Goal: Task Accomplishment & Management: Use online tool/utility

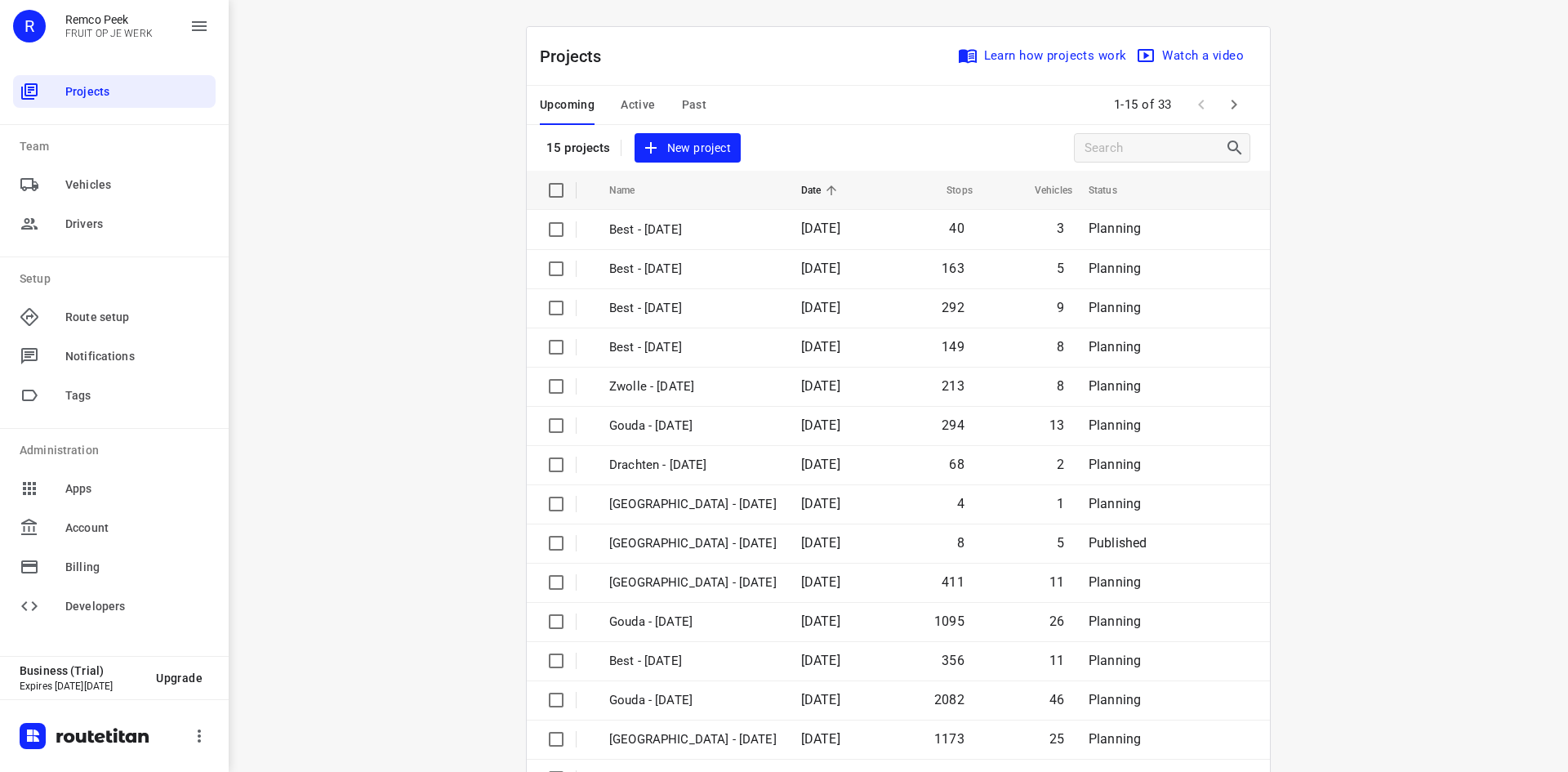
click at [458, 433] on div "i © 2025 Routetitan , © Stadia Maps , © OpenMapTiles © OpenStreetMap contributo…" at bounding box center [898, 386] width 1339 height 772
click at [621, 107] on span "Active" at bounding box center [638, 105] width 35 height 20
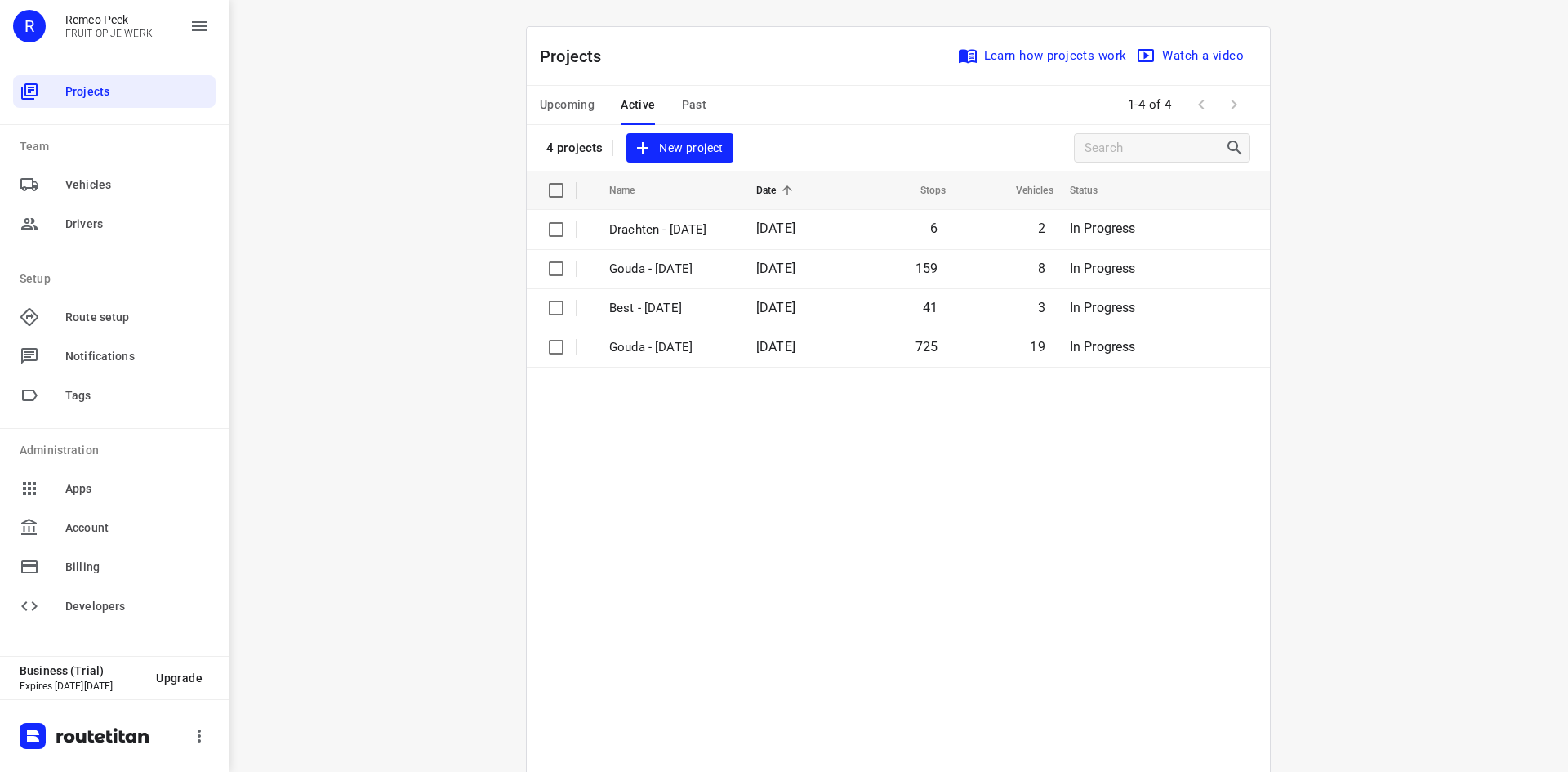
click at [581, 98] on span "Upcoming" at bounding box center [568, 105] width 55 height 20
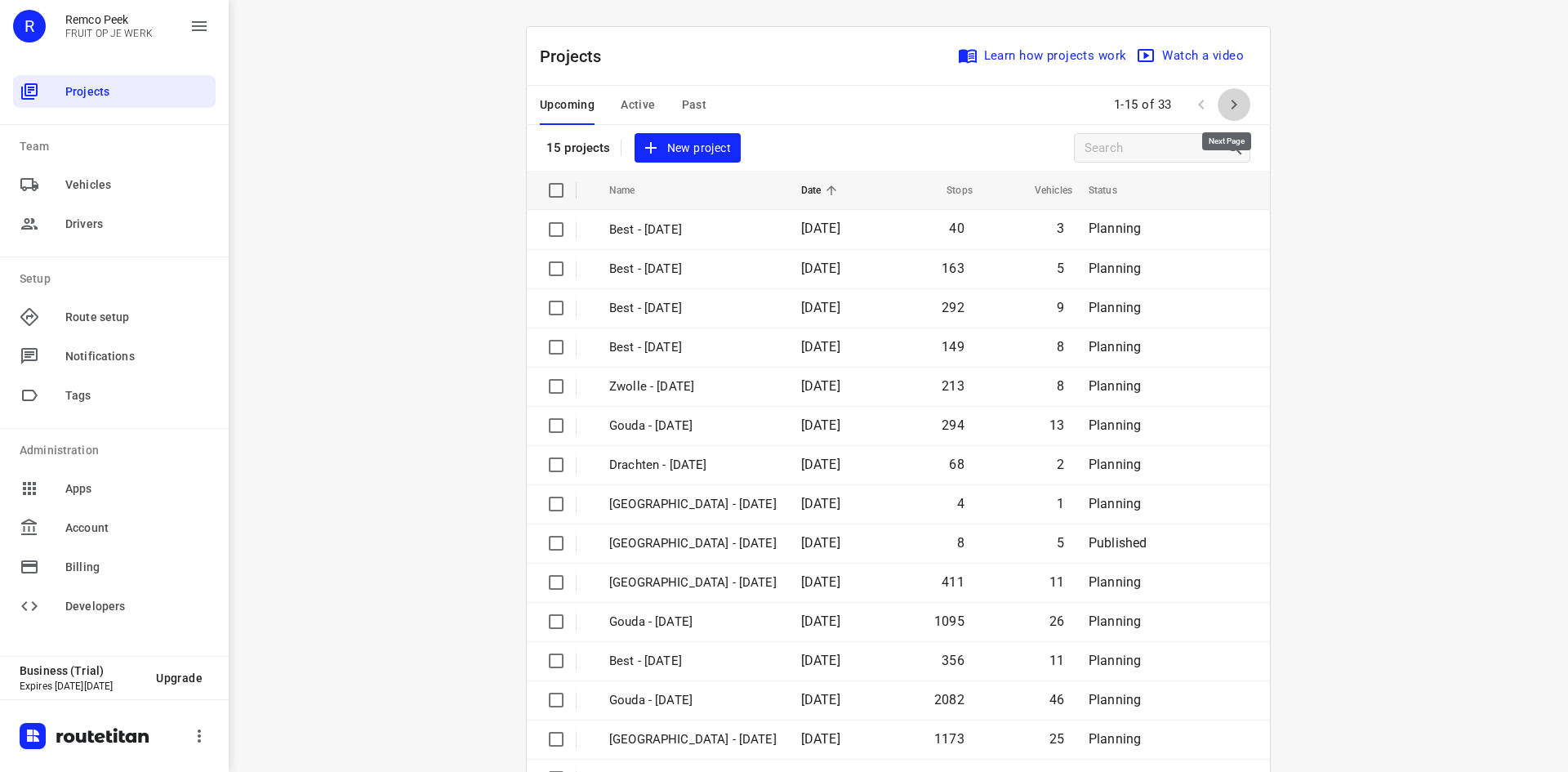
click at [1229, 109] on icon "button" at bounding box center [1234, 105] width 20 height 20
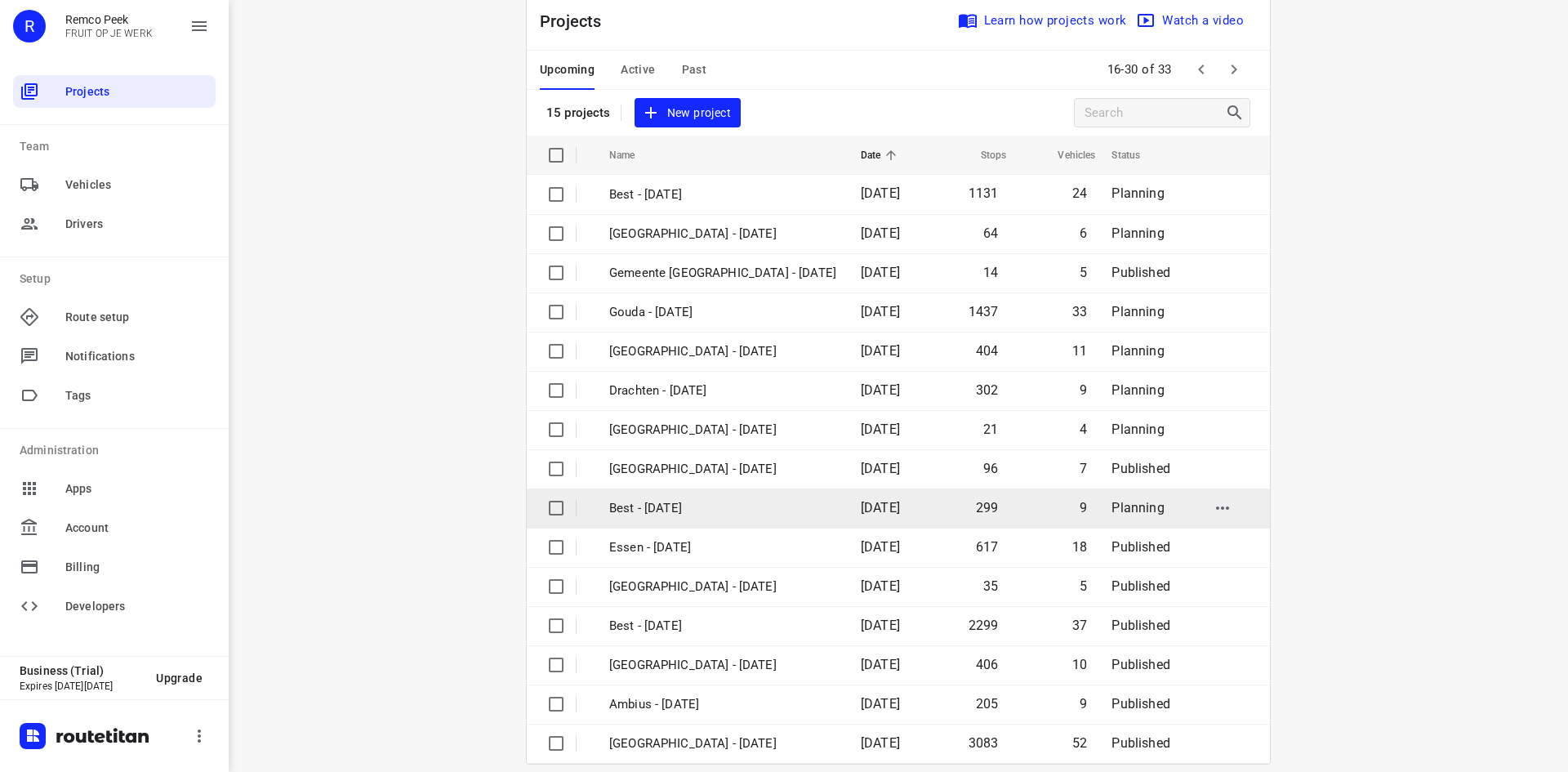
scroll to position [54, 0]
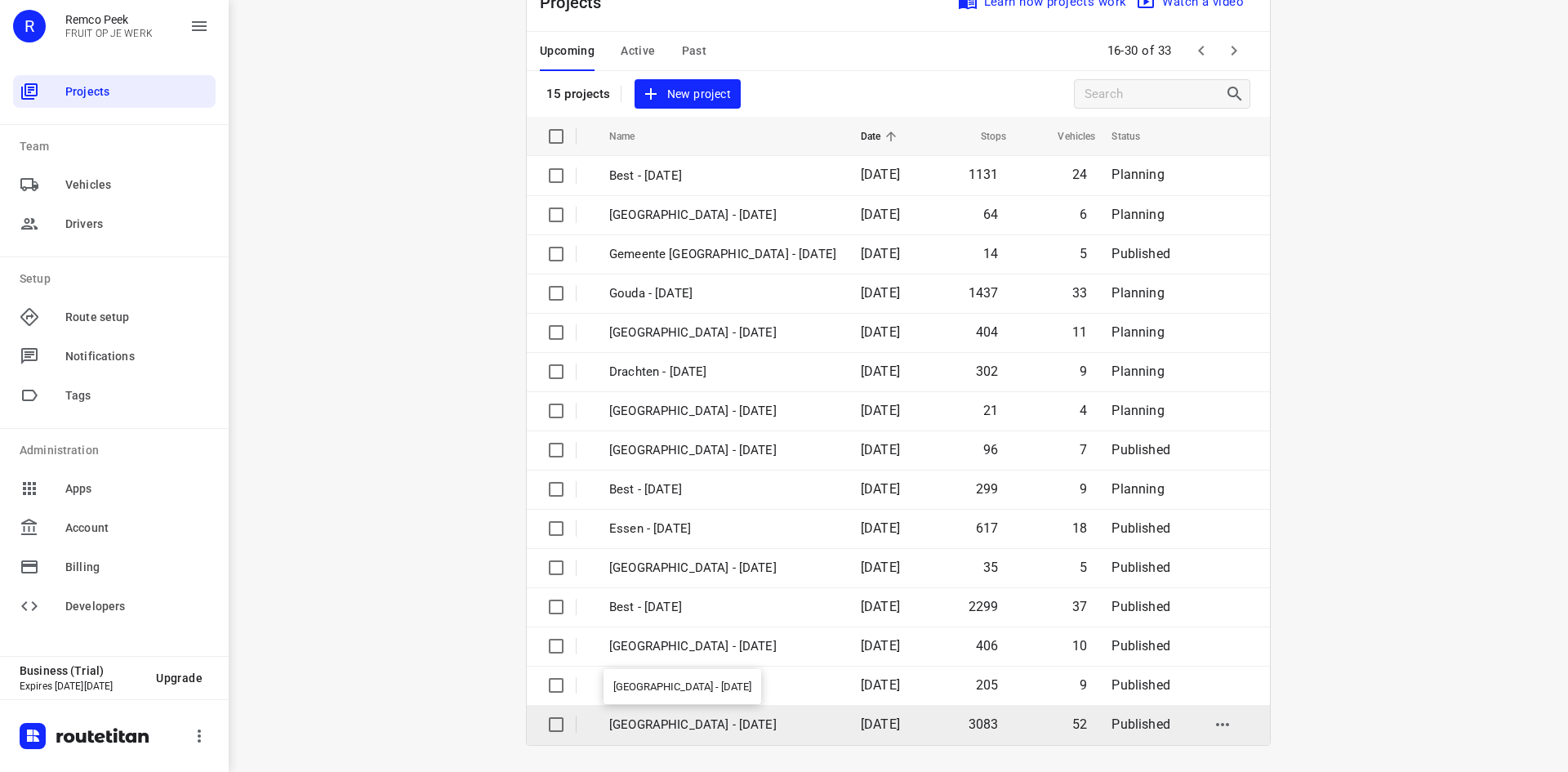
click at [688, 725] on p "[GEOGRAPHIC_DATA] - [DATE]" at bounding box center [723, 725] width 227 height 19
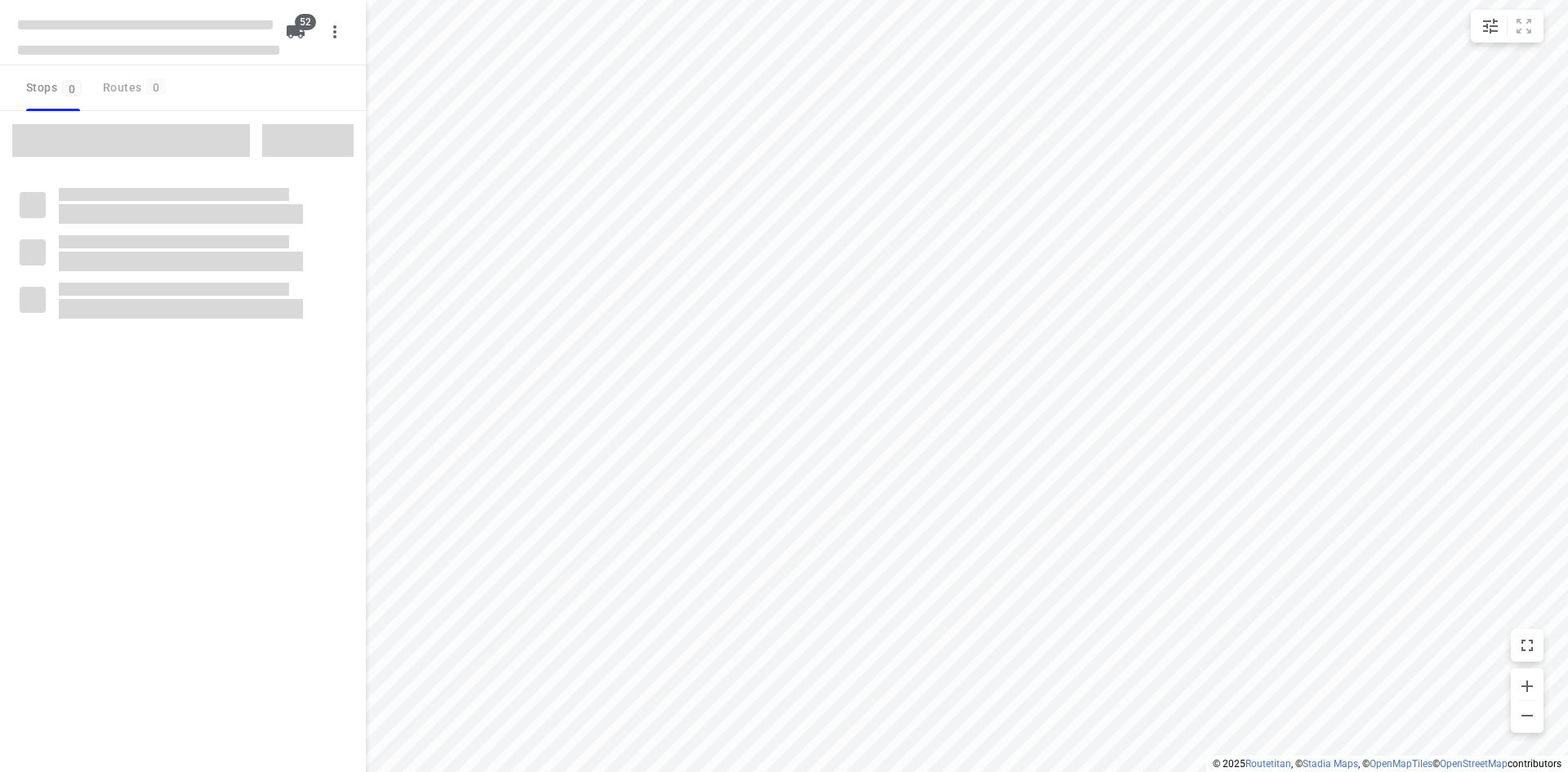
checkbox input "true"
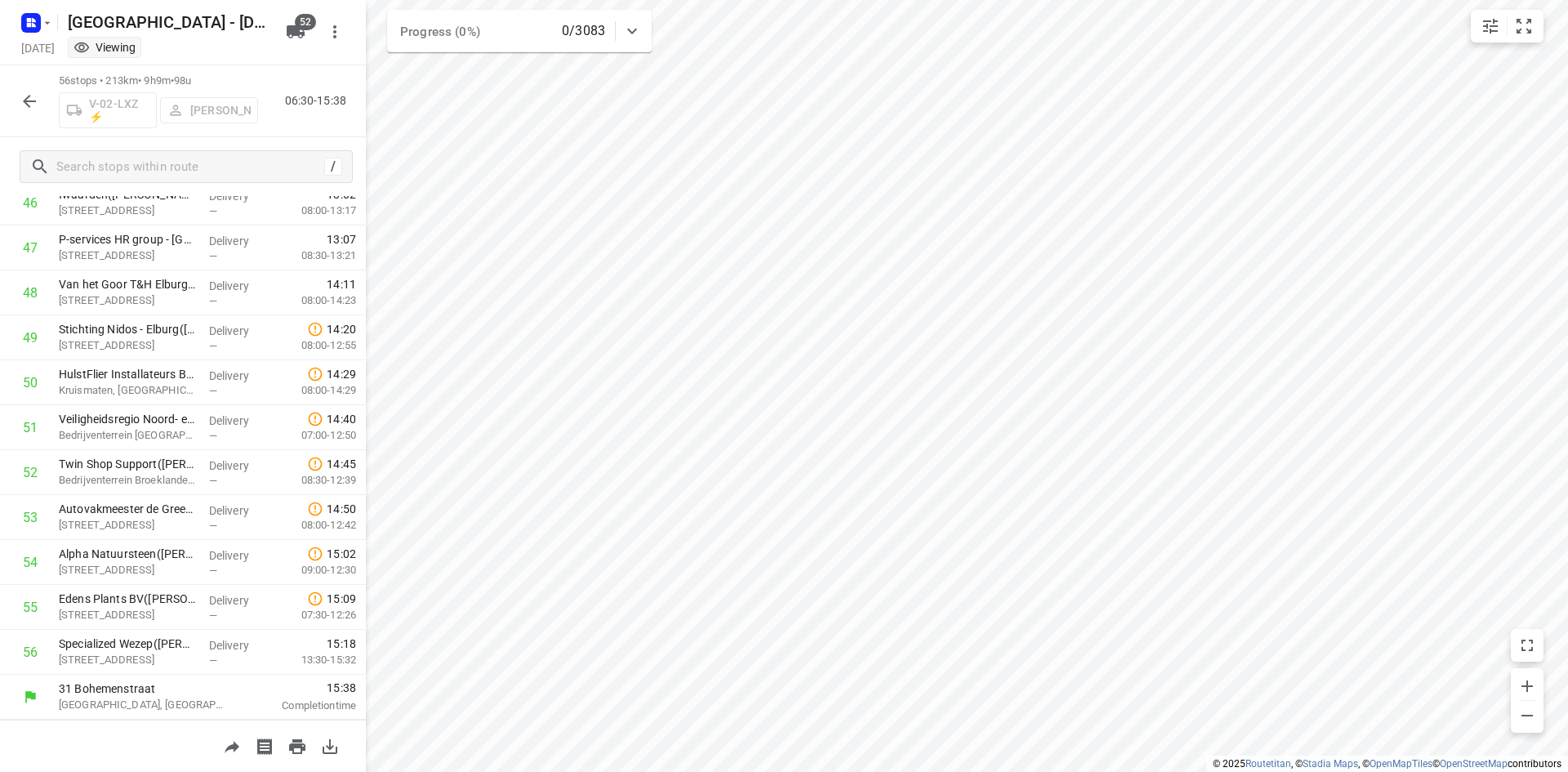
scroll to position [2120, 0]
drag, startPoint x: 138, startPoint y: 170, endPoint x: 151, endPoint y: 164, distance: 14.3
click at [138, 170] on input "text" at bounding box center [187, 167] width 262 height 26
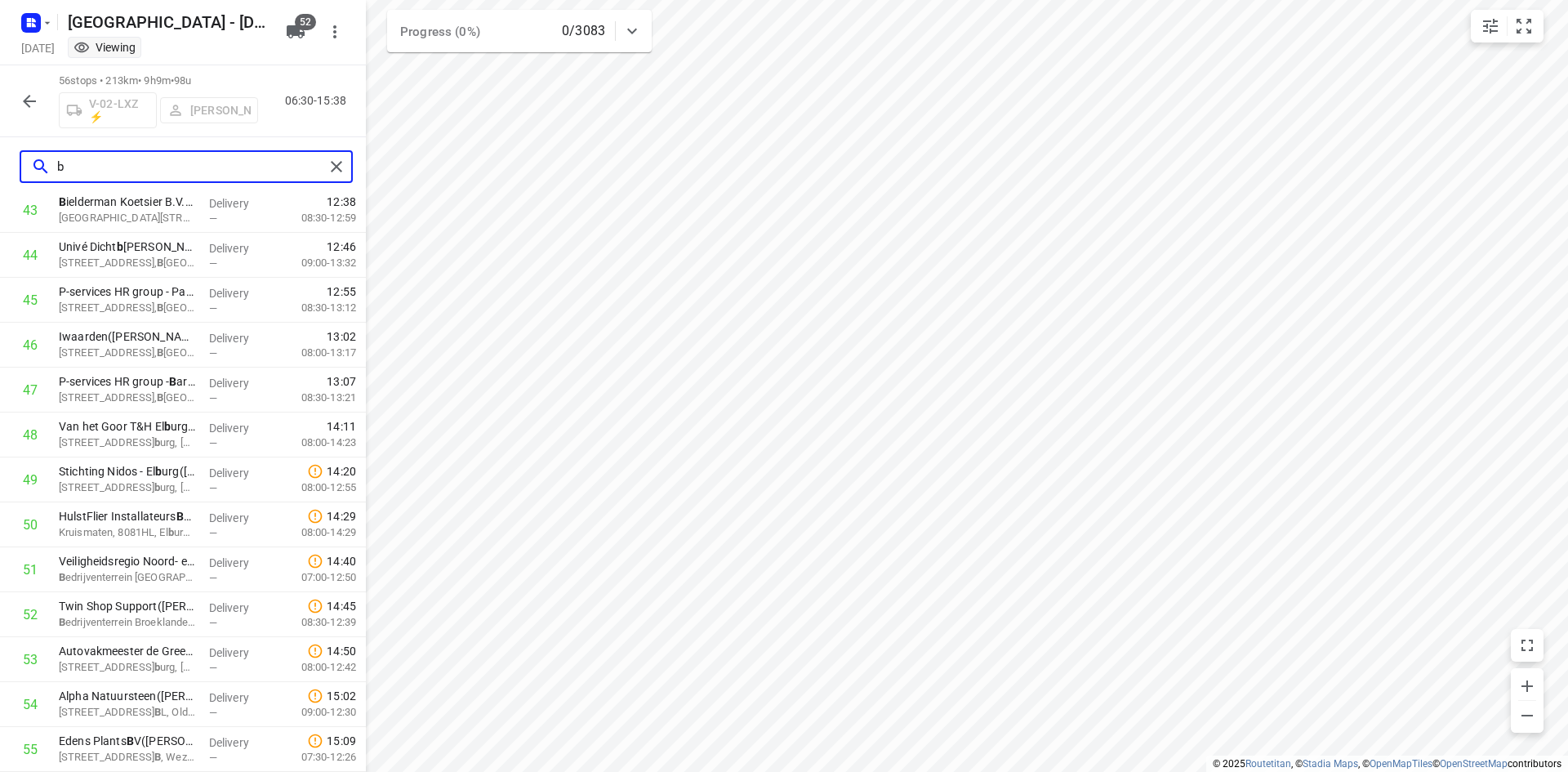
scroll to position [0, 0]
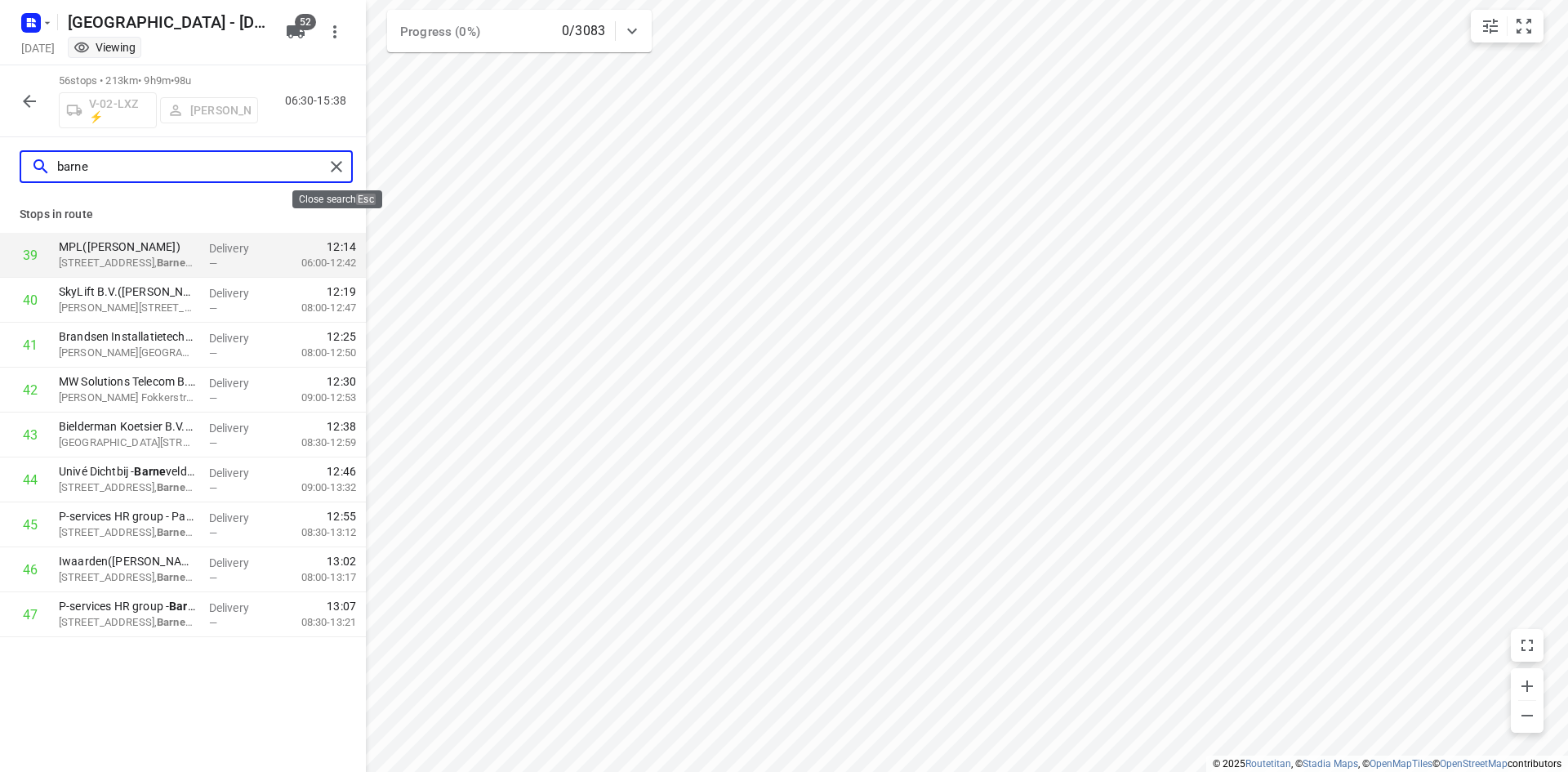
type input "barne"
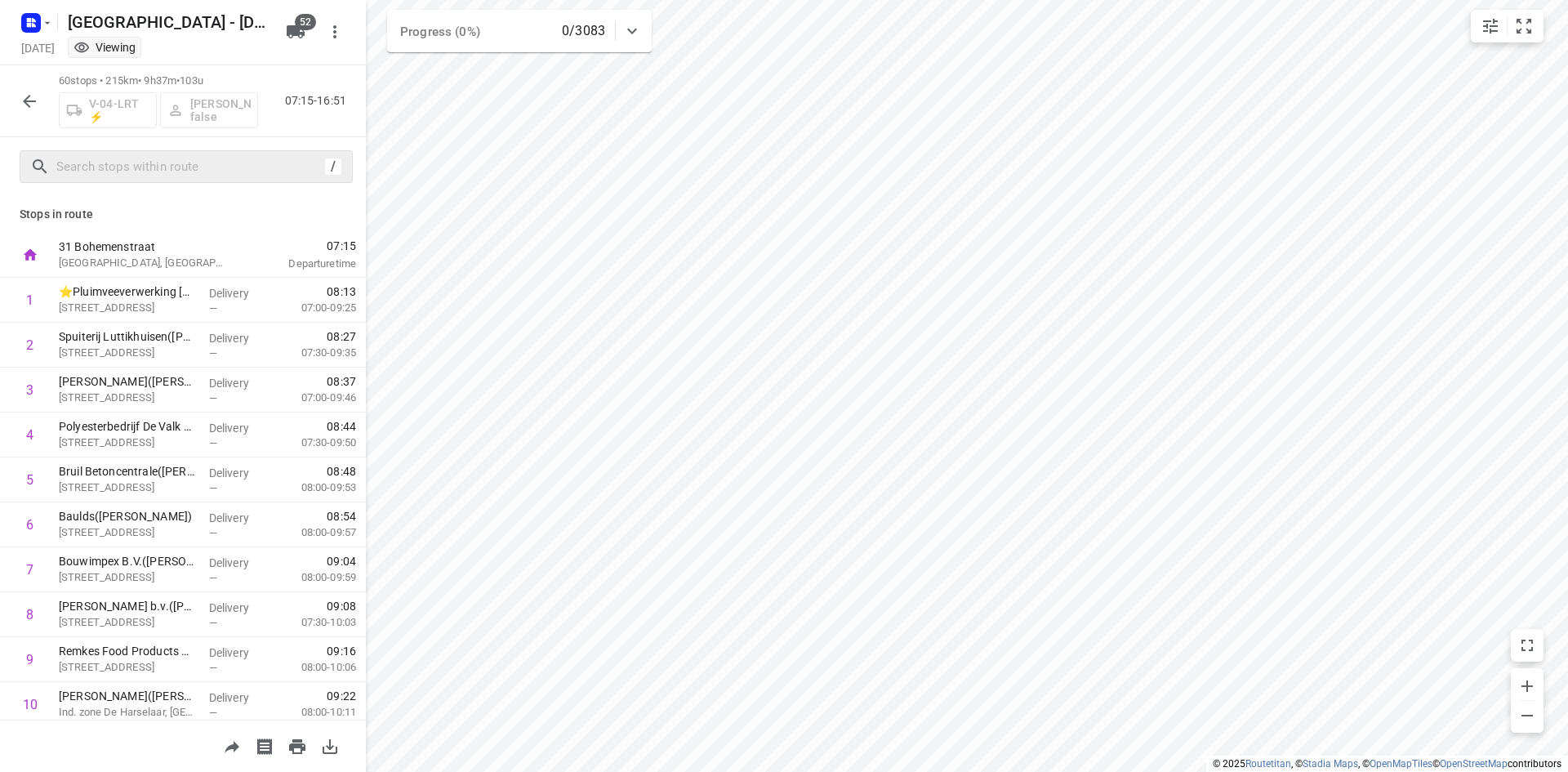
scroll to position [415, 0]
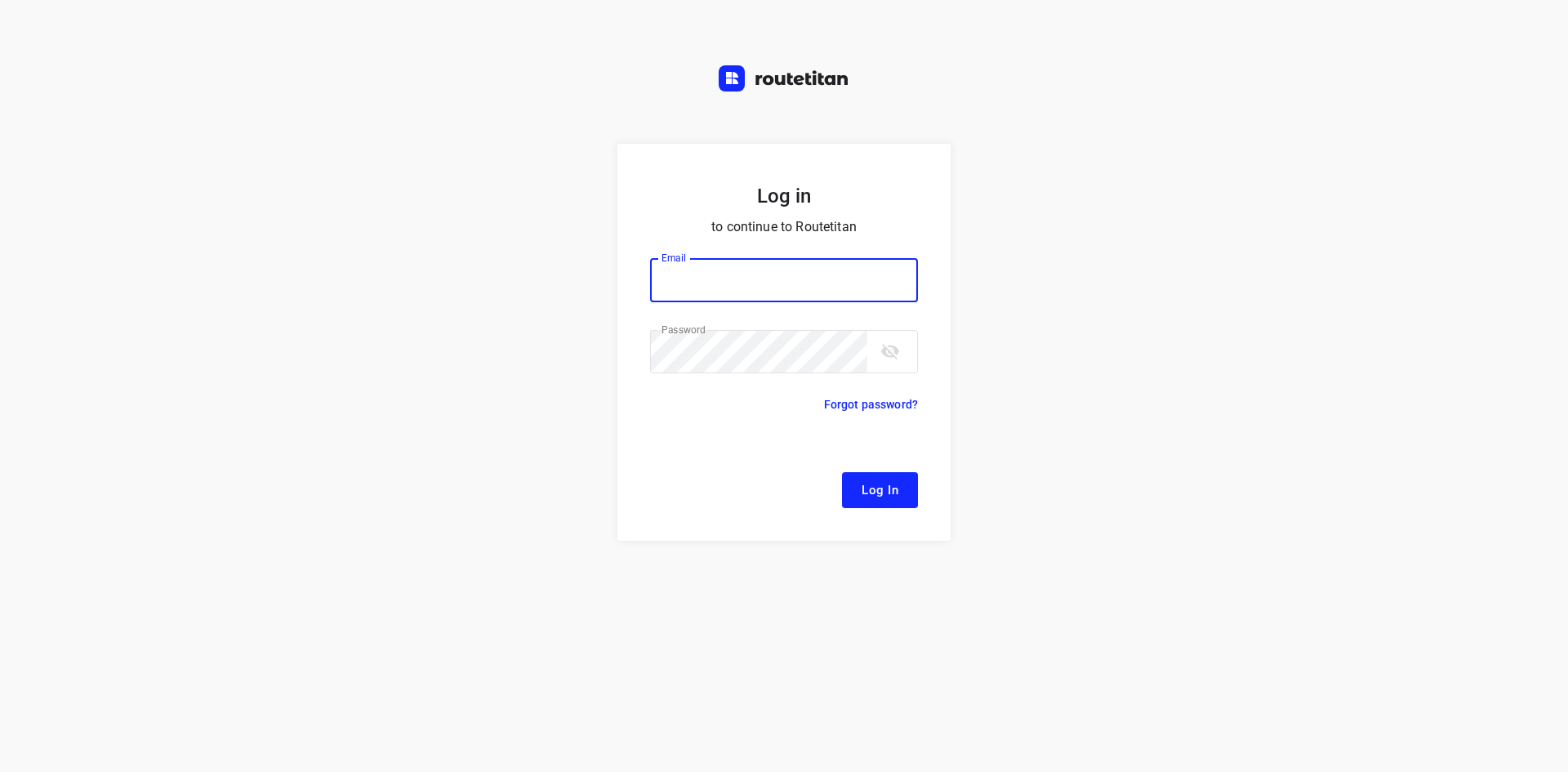
type input "[EMAIL_ADDRESS][DOMAIN_NAME]"
click at [877, 492] on span "Log In" at bounding box center [880, 491] width 36 height 21
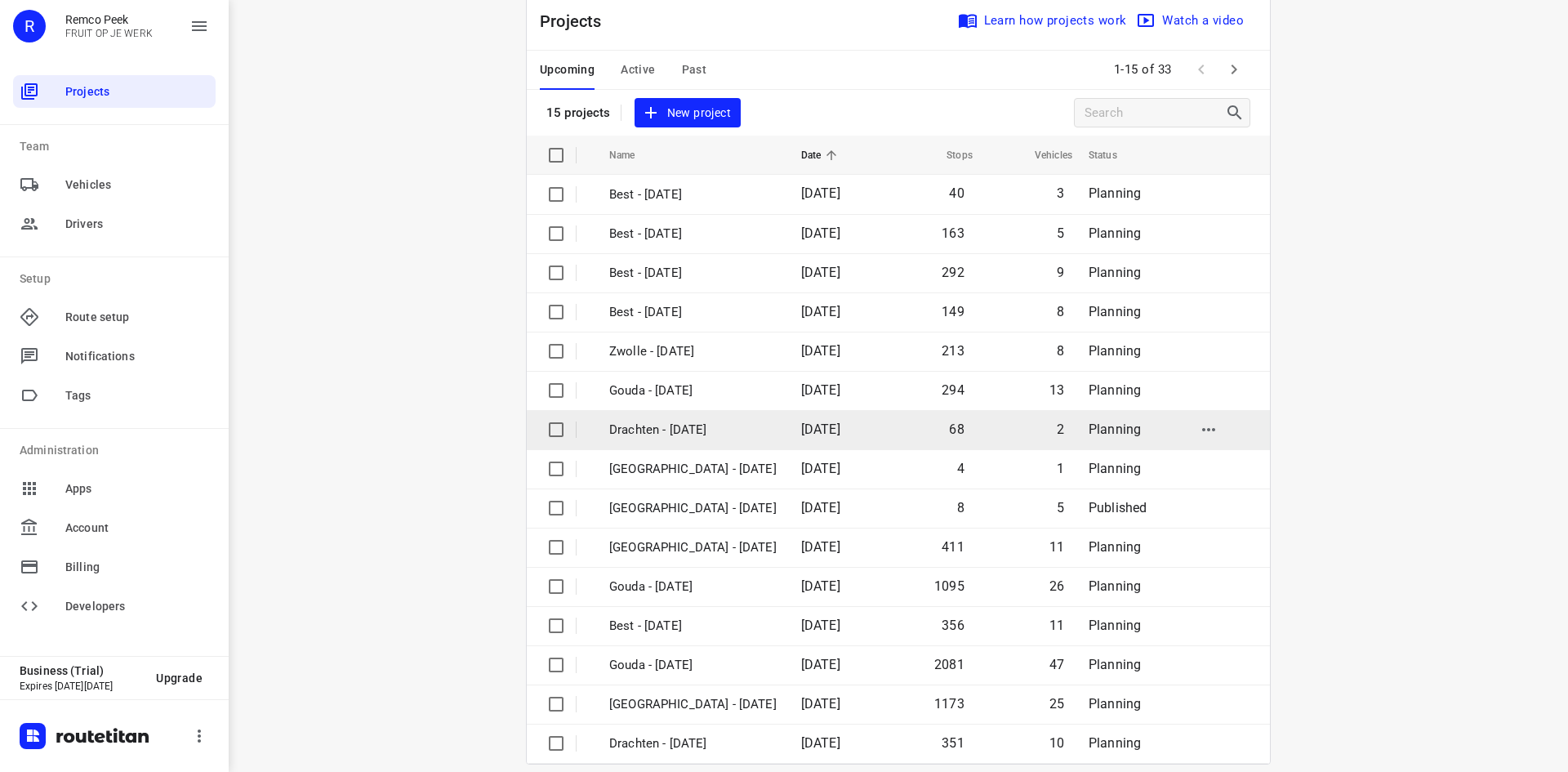
scroll to position [54, 0]
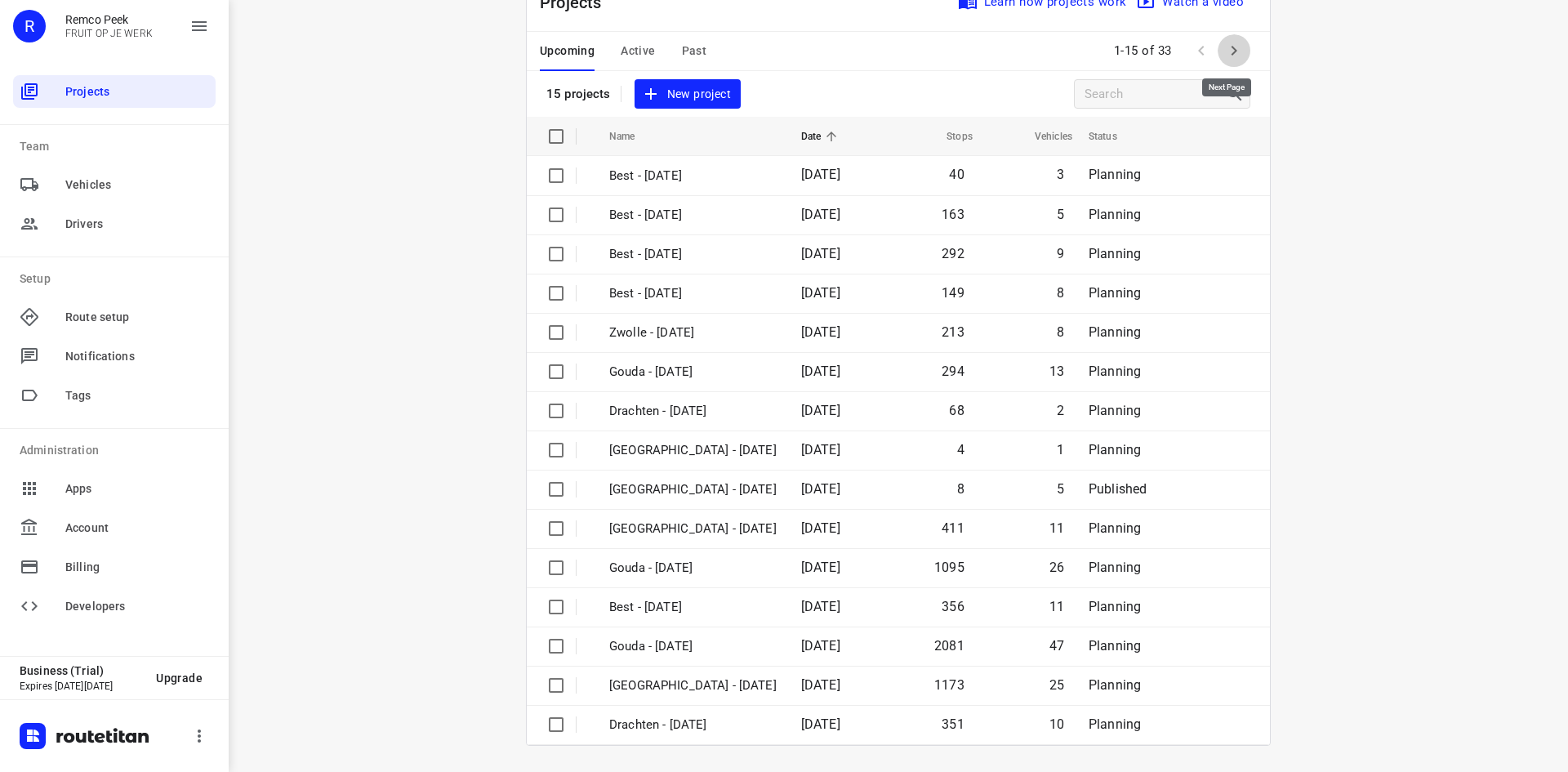
click at [1232, 52] on icon "button" at bounding box center [1234, 51] width 20 height 20
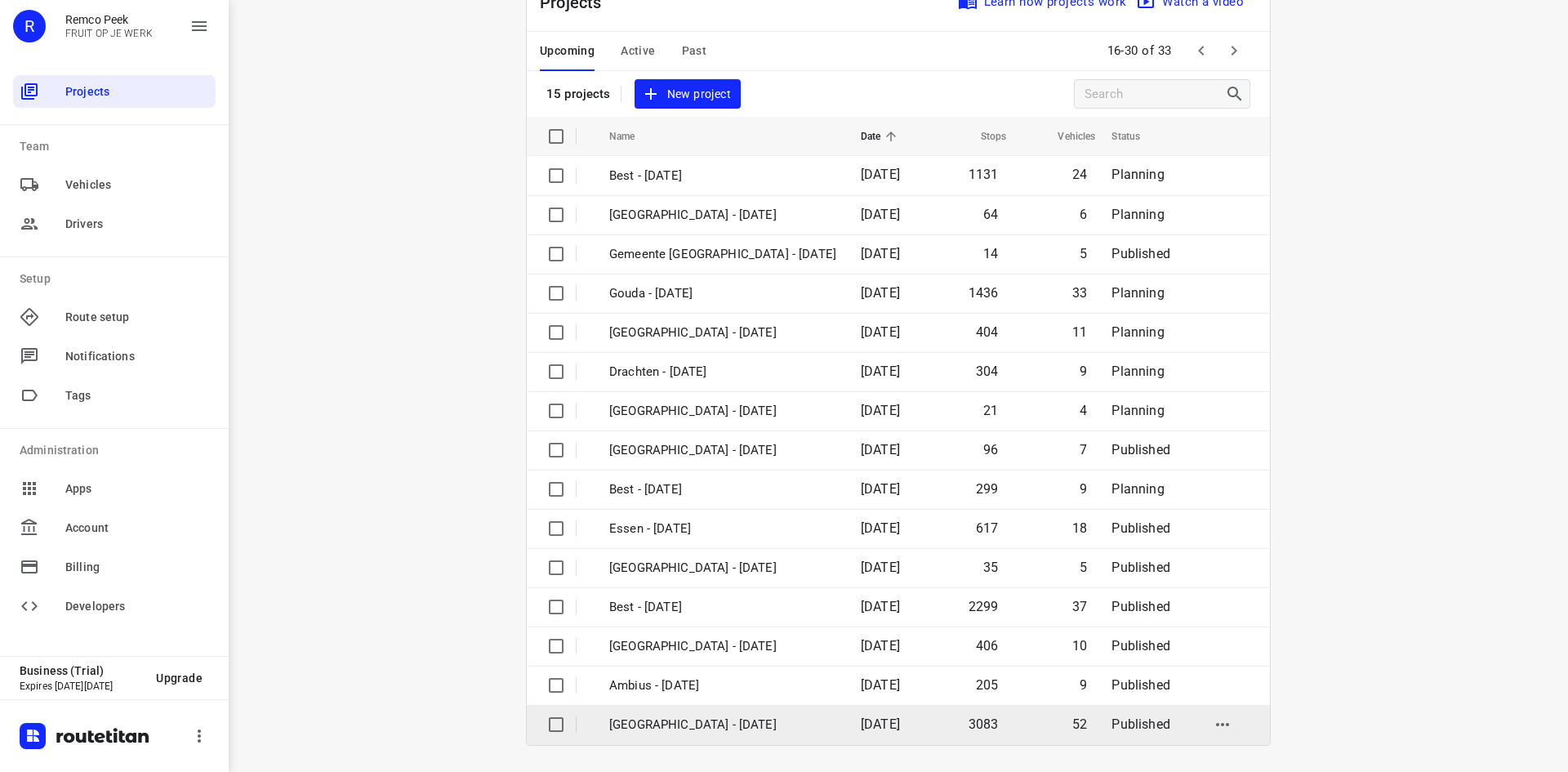
click at [673, 727] on p "[GEOGRAPHIC_DATA] - [DATE]" at bounding box center [723, 725] width 227 height 19
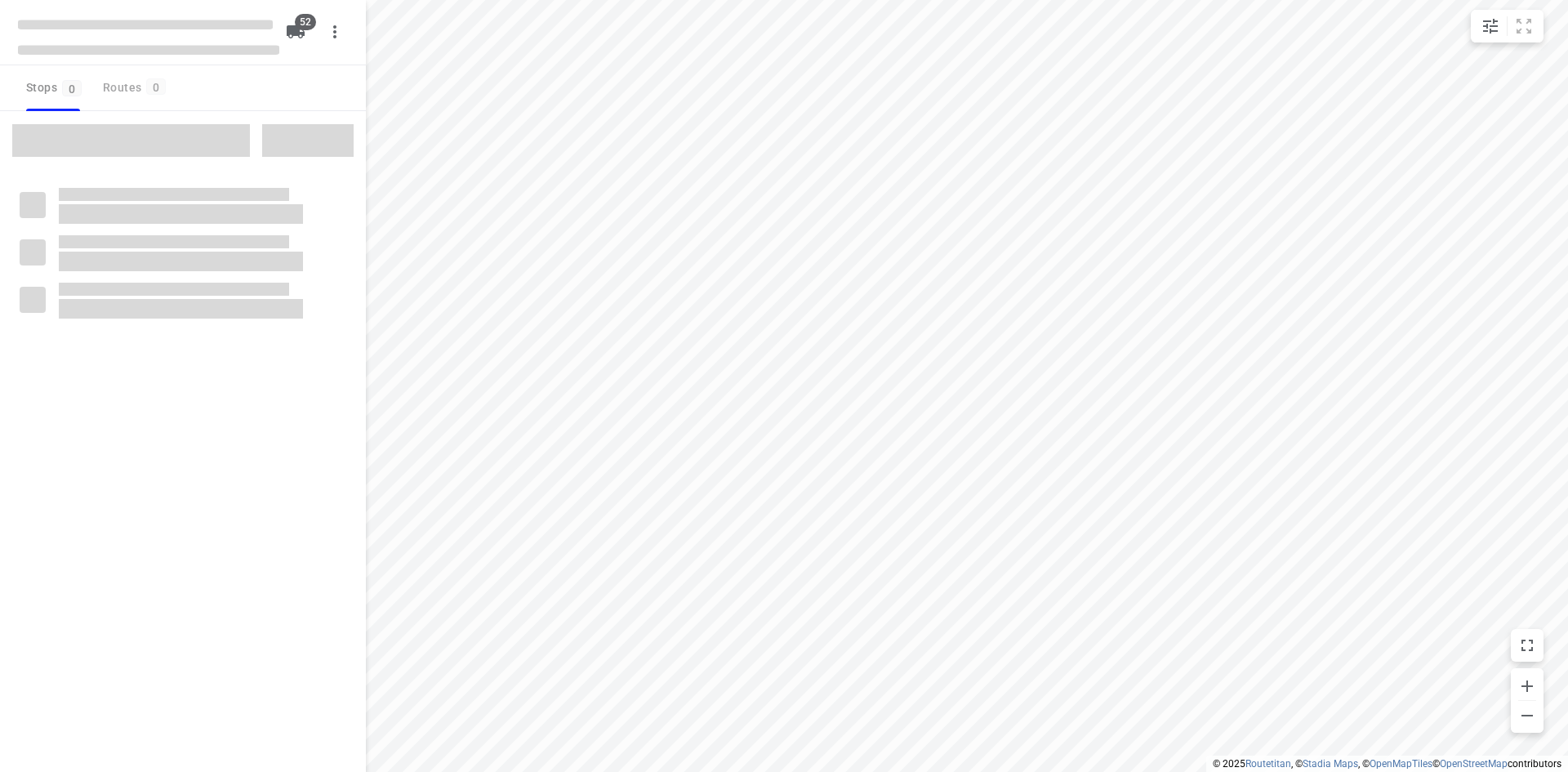
checkbox input "true"
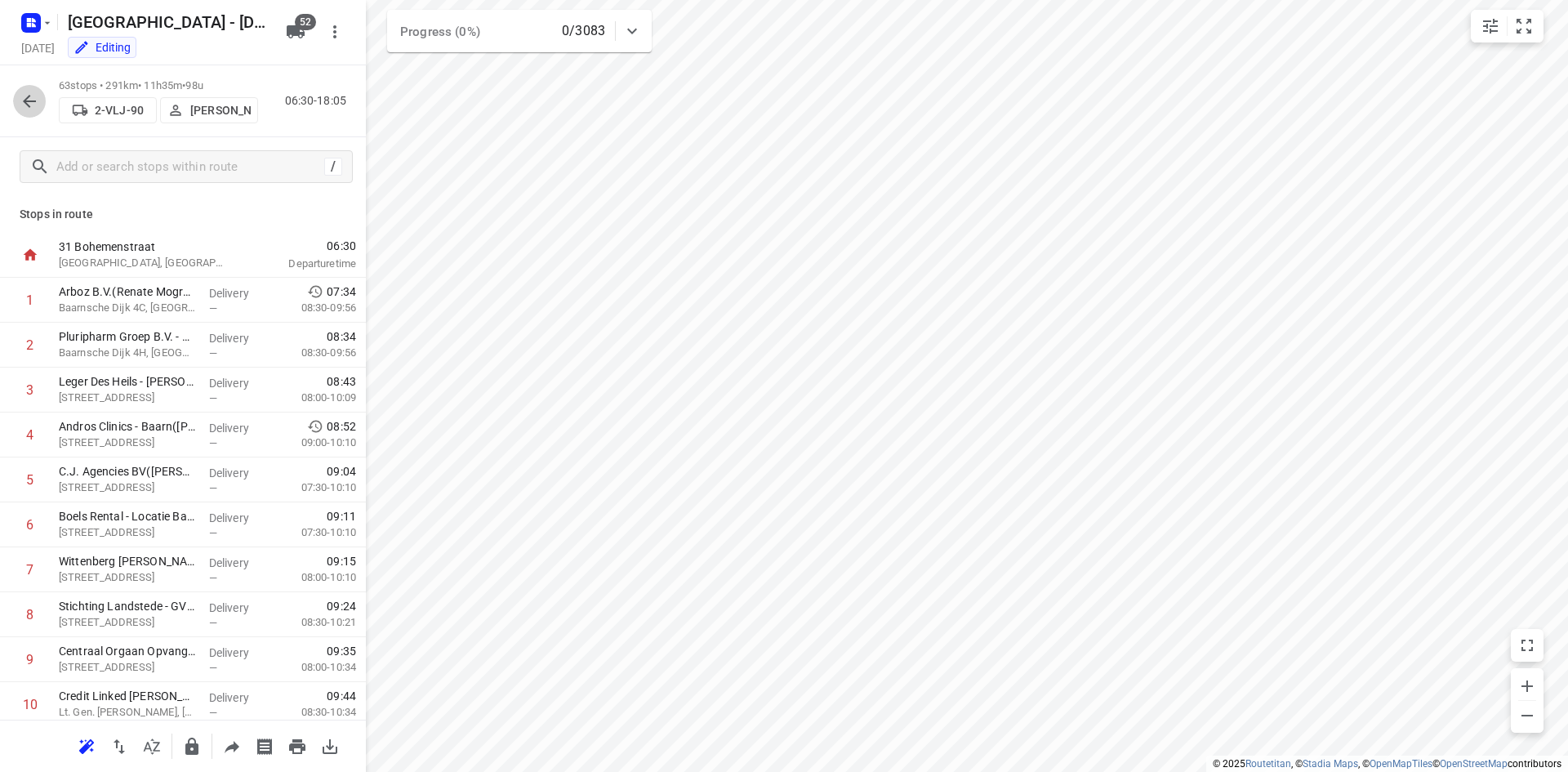
click at [26, 102] on icon "button" at bounding box center [29, 101] width 13 height 13
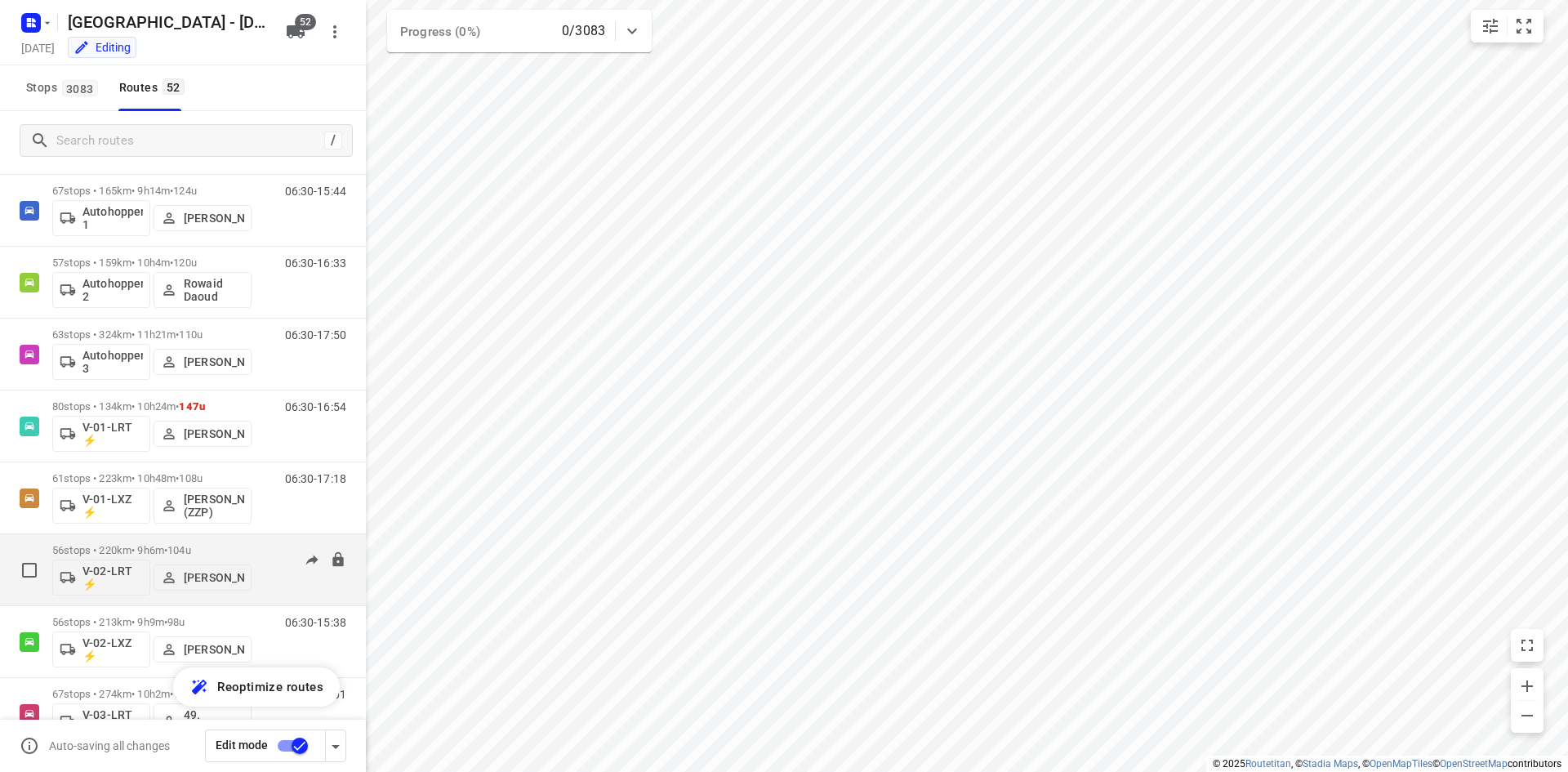
scroll to position [82, 0]
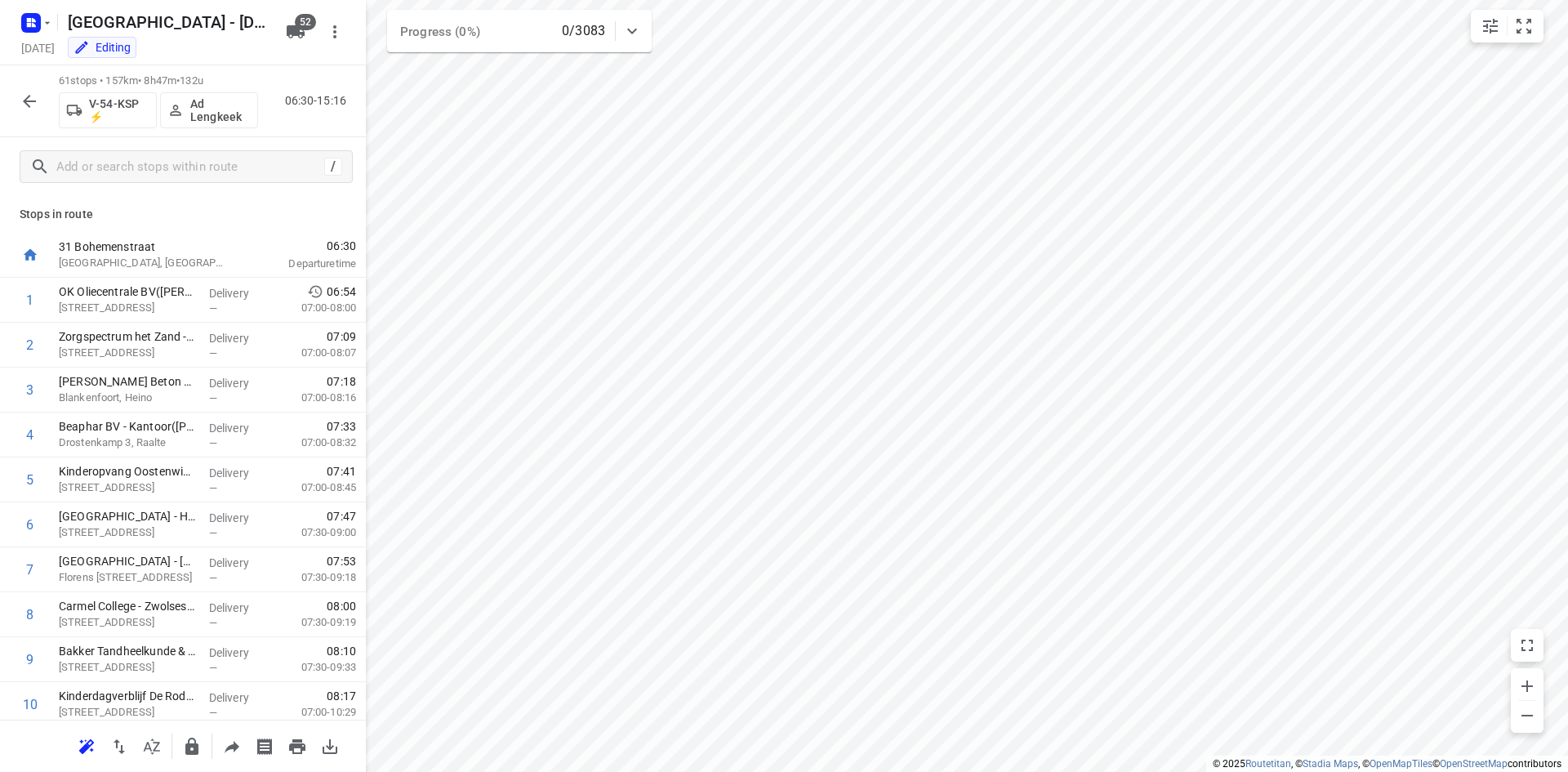
click at [24, 96] on icon "button" at bounding box center [29, 101] width 20 height 20
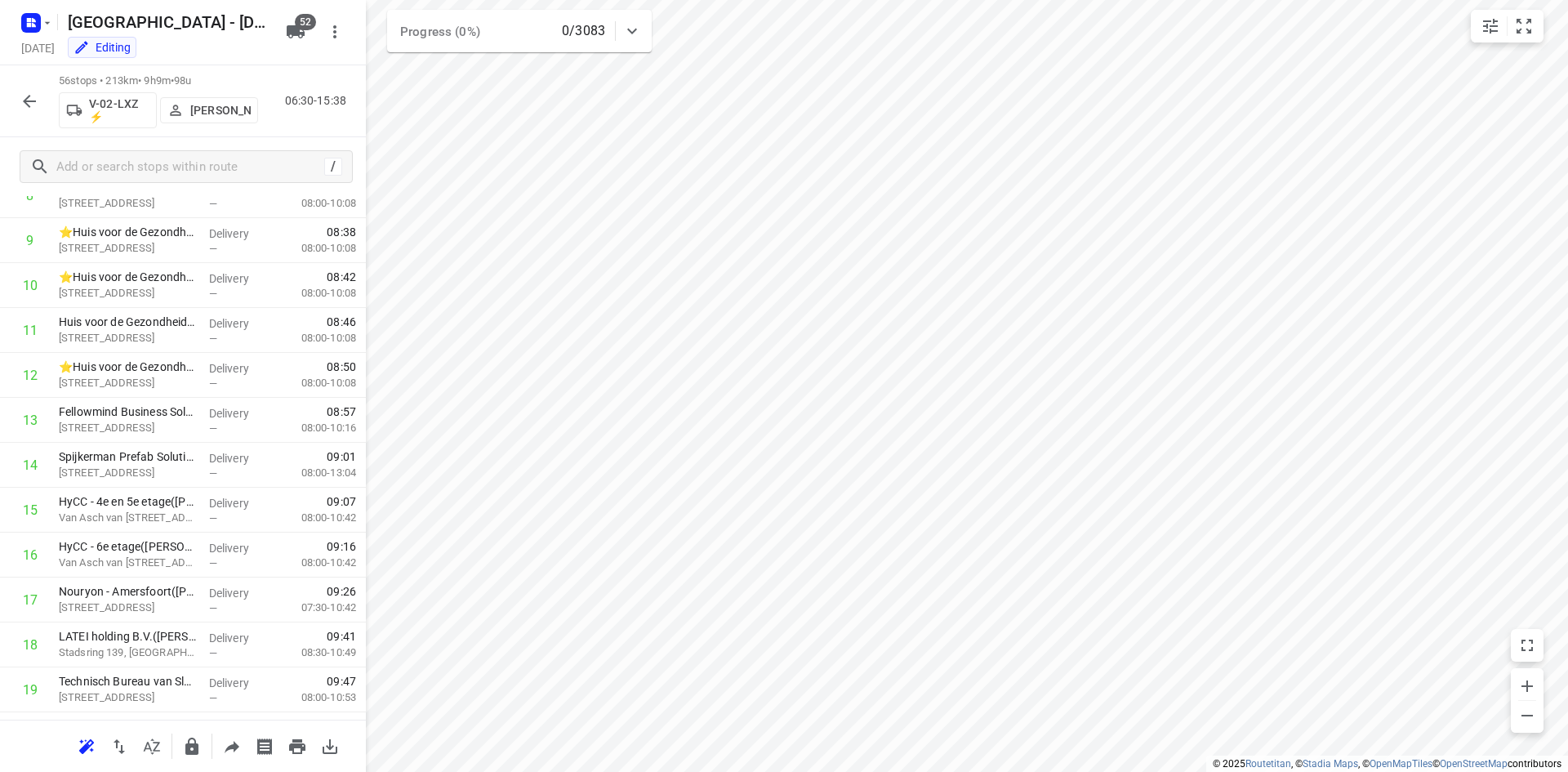
scroll to position [0, 0]
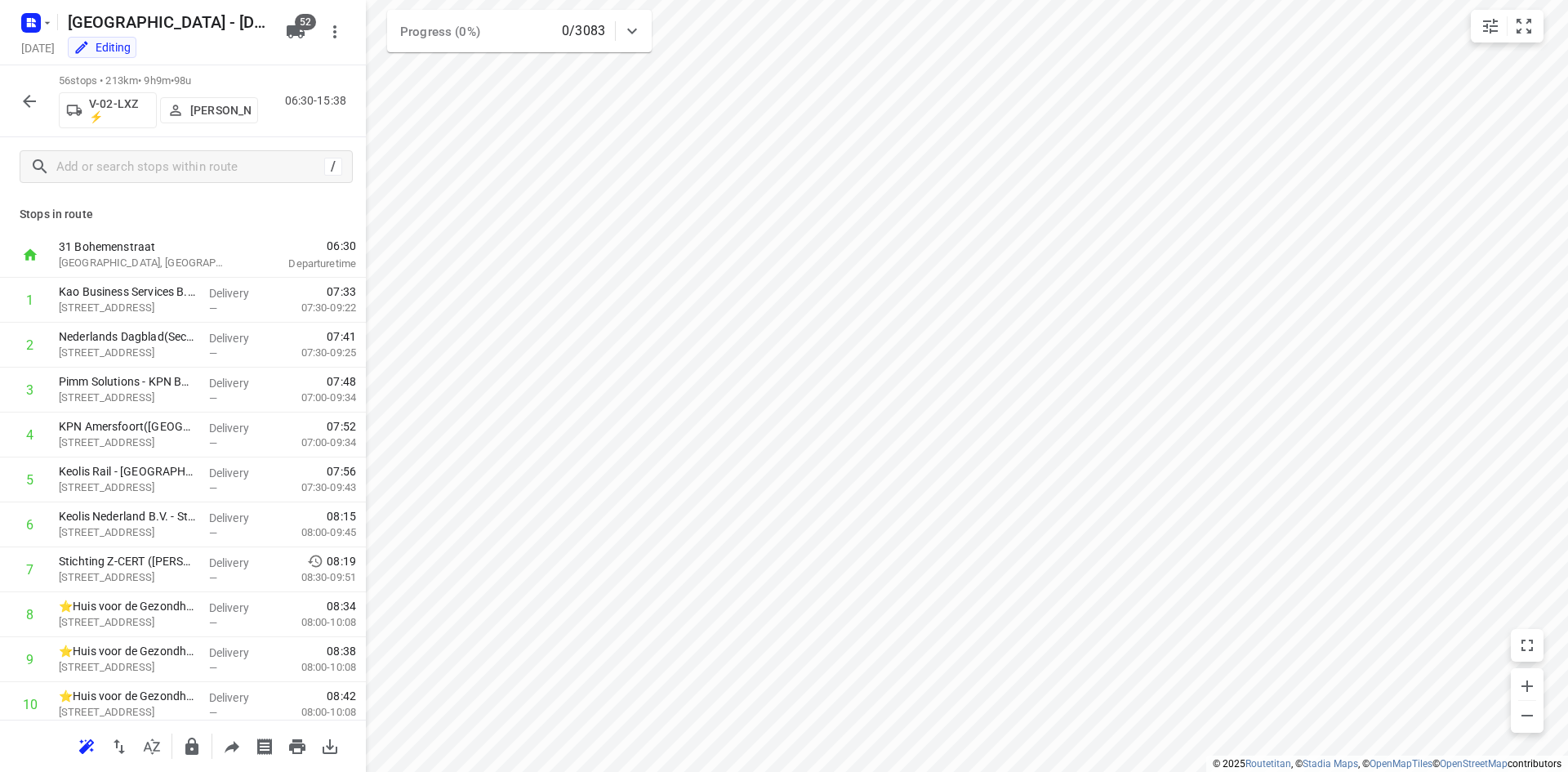
click at [324, 134] on div "56 stops • 213km • 9h9m • 98u V-02-LXZ ⚡ [PERSON_NAME] 06:30-15:38" at bounding box center [183, 101] width 366 height 72
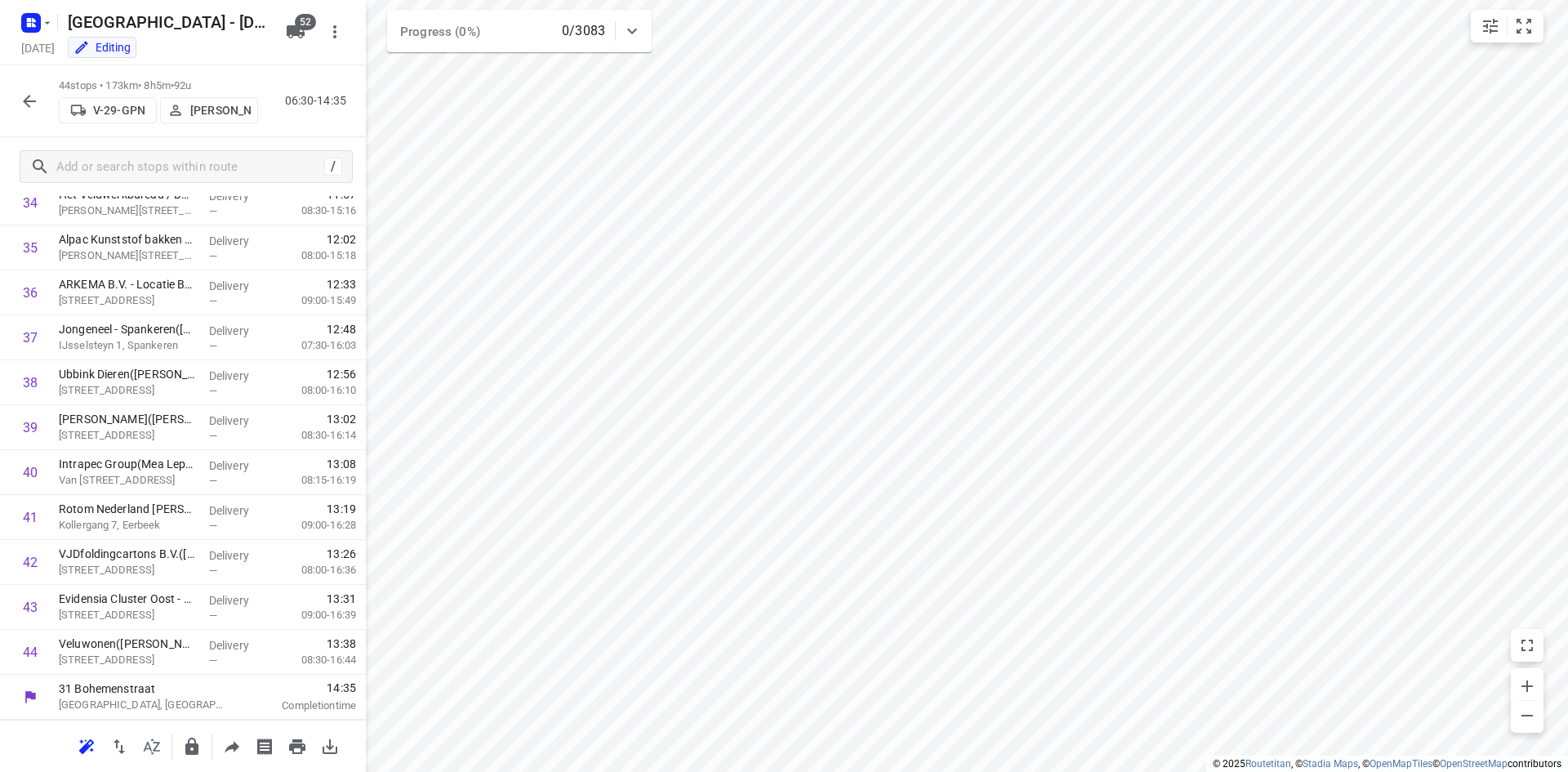
scroll to position [1580, 0]
click at [270, 59] on div "[DATE] Editing" at bounding box center [148, 49] width 262 height 22
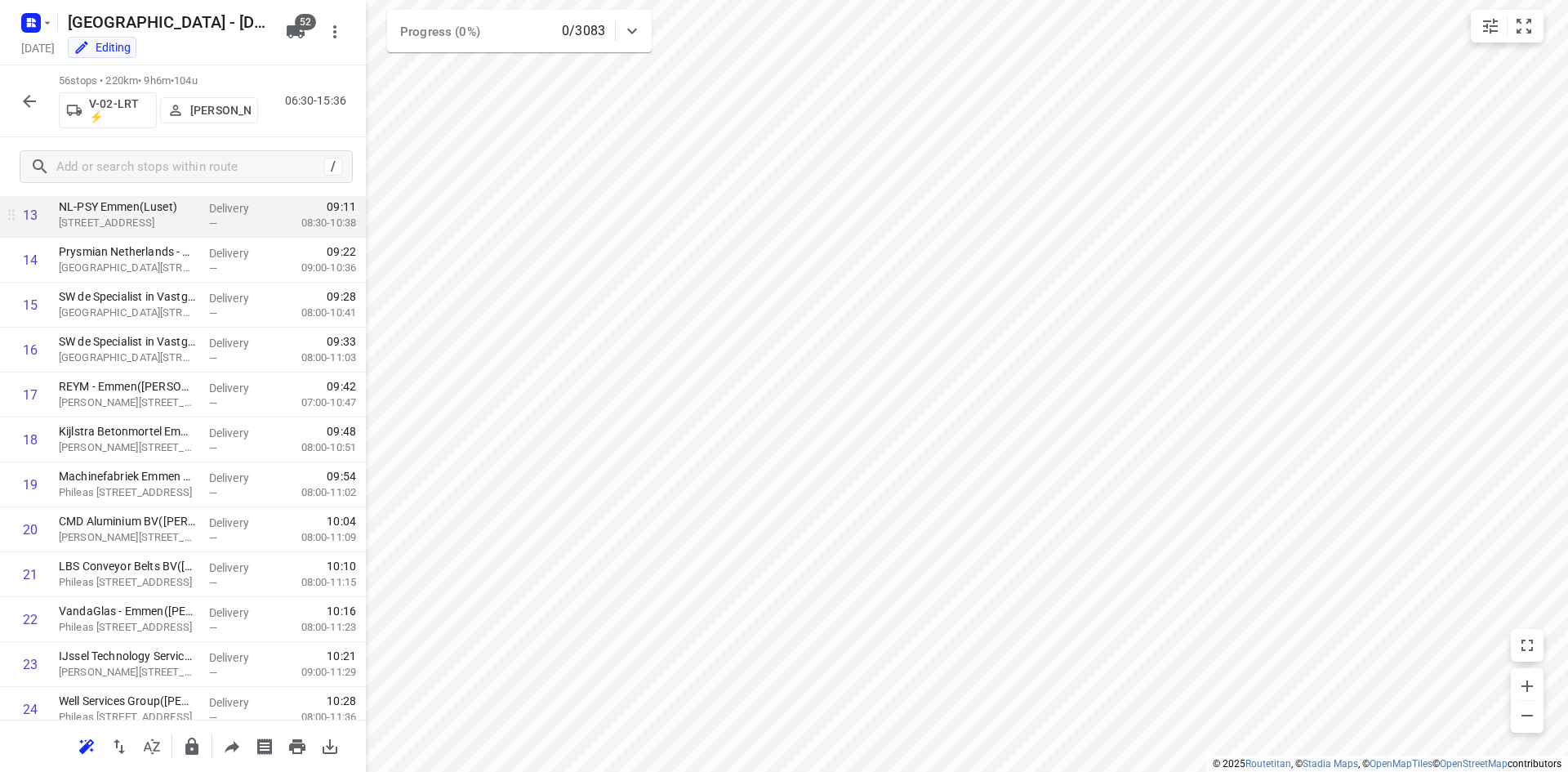
scroll to position [240, 0]
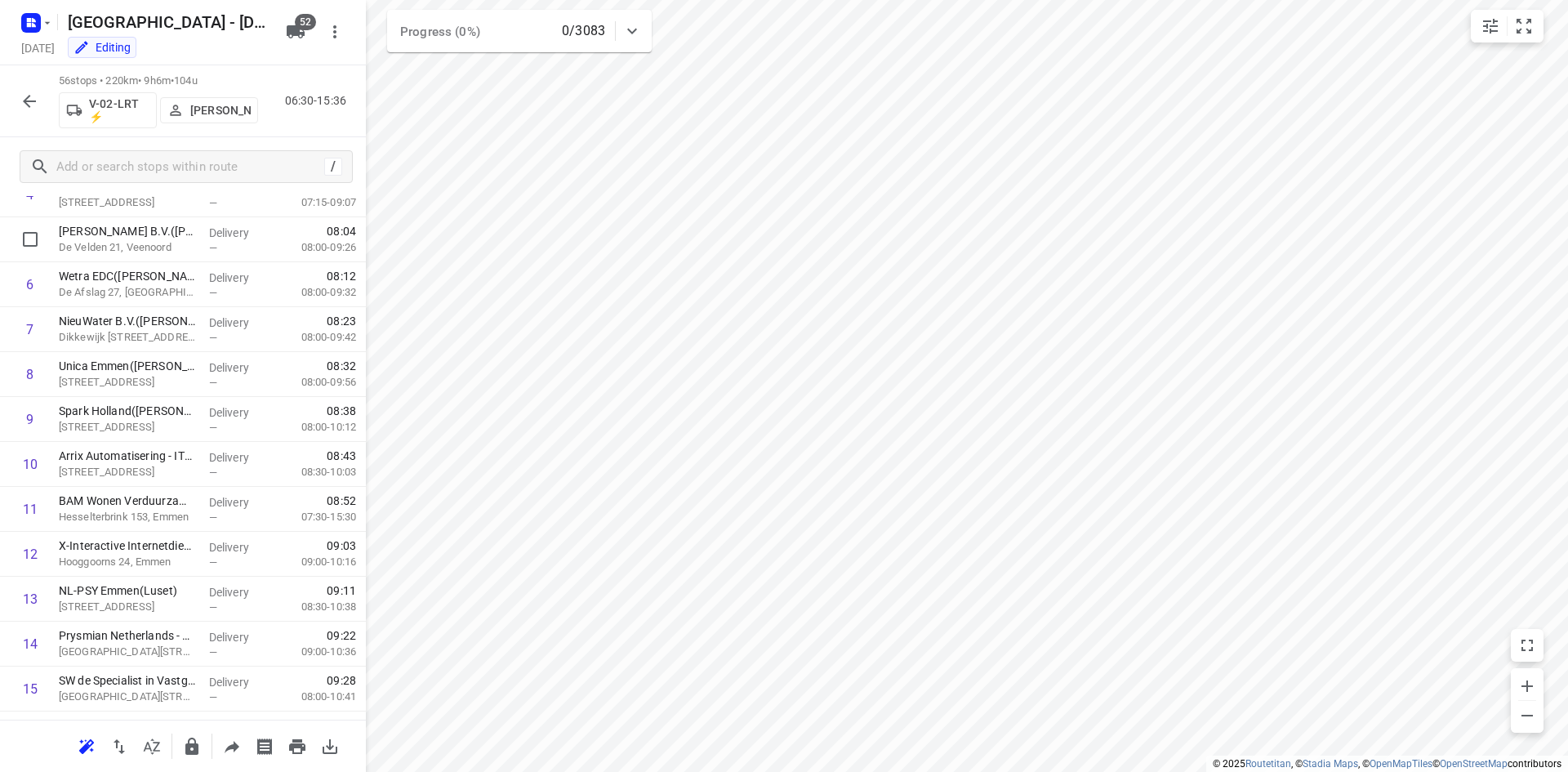
click at [307, 111] on div "56 stops • 220km • 9h6m • 104u V-02-LRT ⚡ [PERSON_NAME] 06:30-15:36" at bounding box center [183, 101] width 366 height 72
drag, startPoint x: 225, startPoint y: 41, endPoint x: 204, endPoint y: 5, distance: 41.7
click at [225, 41] on div "Editing" at bounding box center [170, 49] width 218 height 19
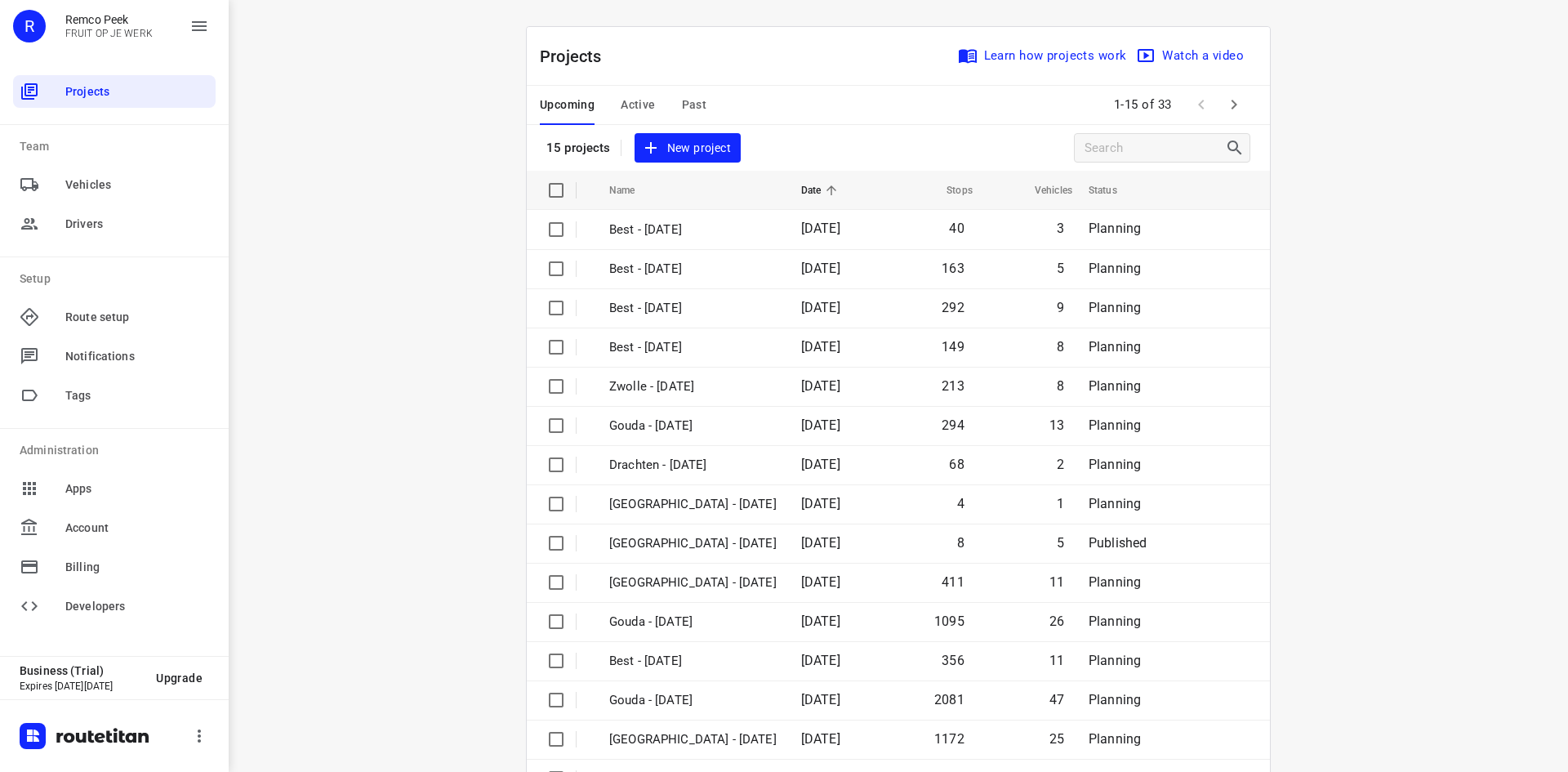
click at [682, 105] on span "Past" at bounding box center [694, 105] width 26 height 20
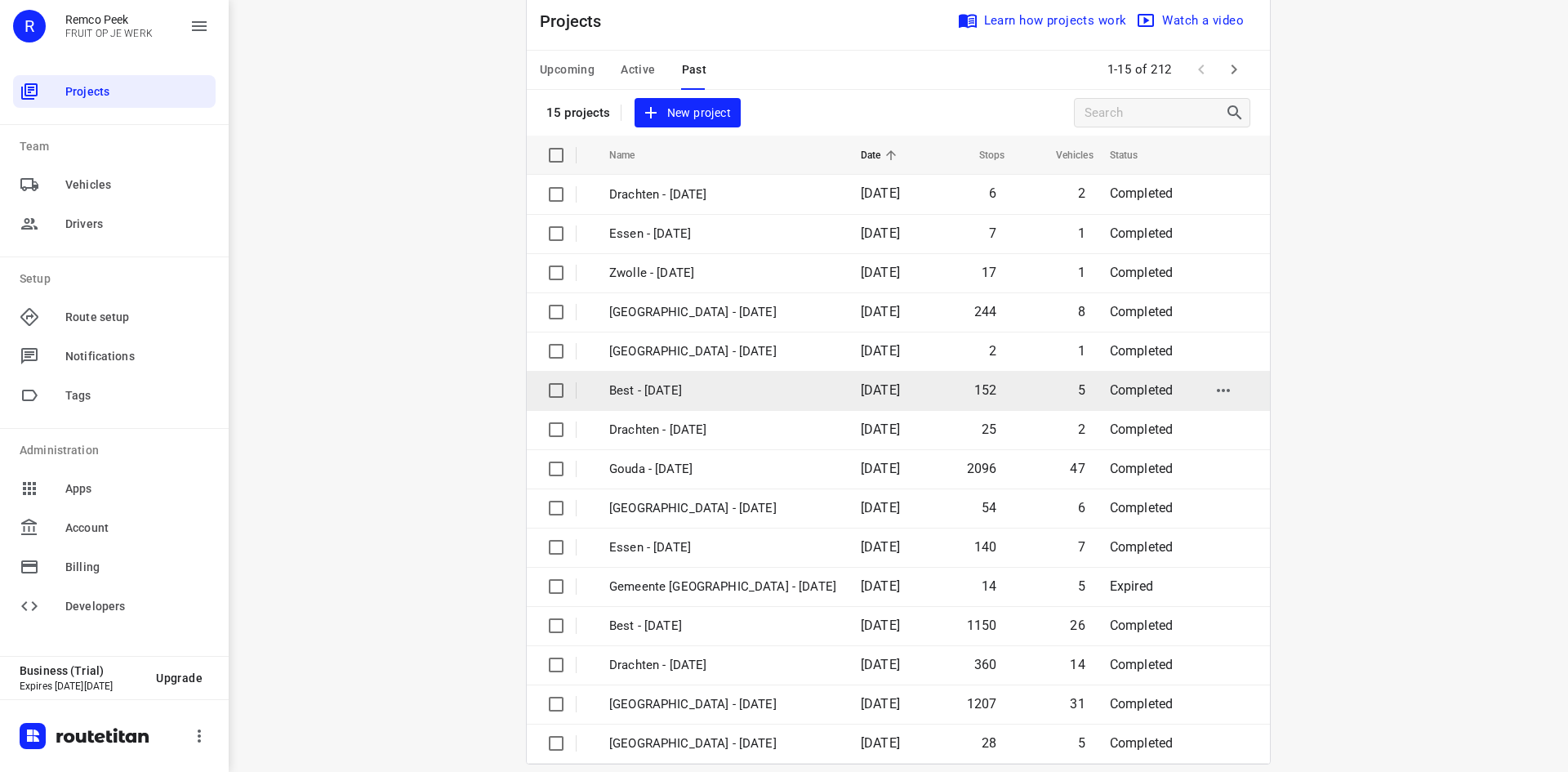
scroll to position [54, 0]
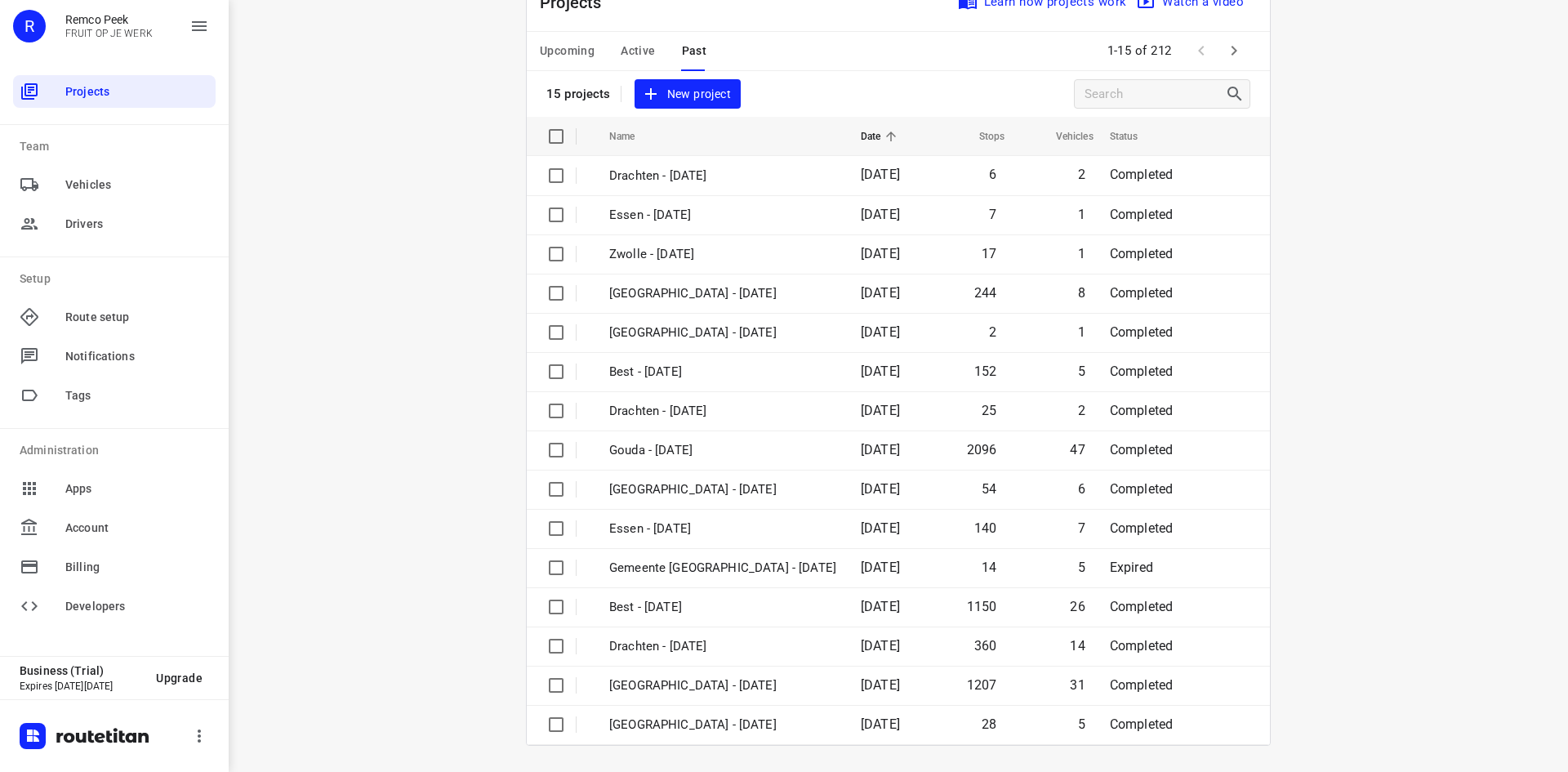
click at [632, 47] on span "Active" at bounding box center [638, 51] width 35 height 20
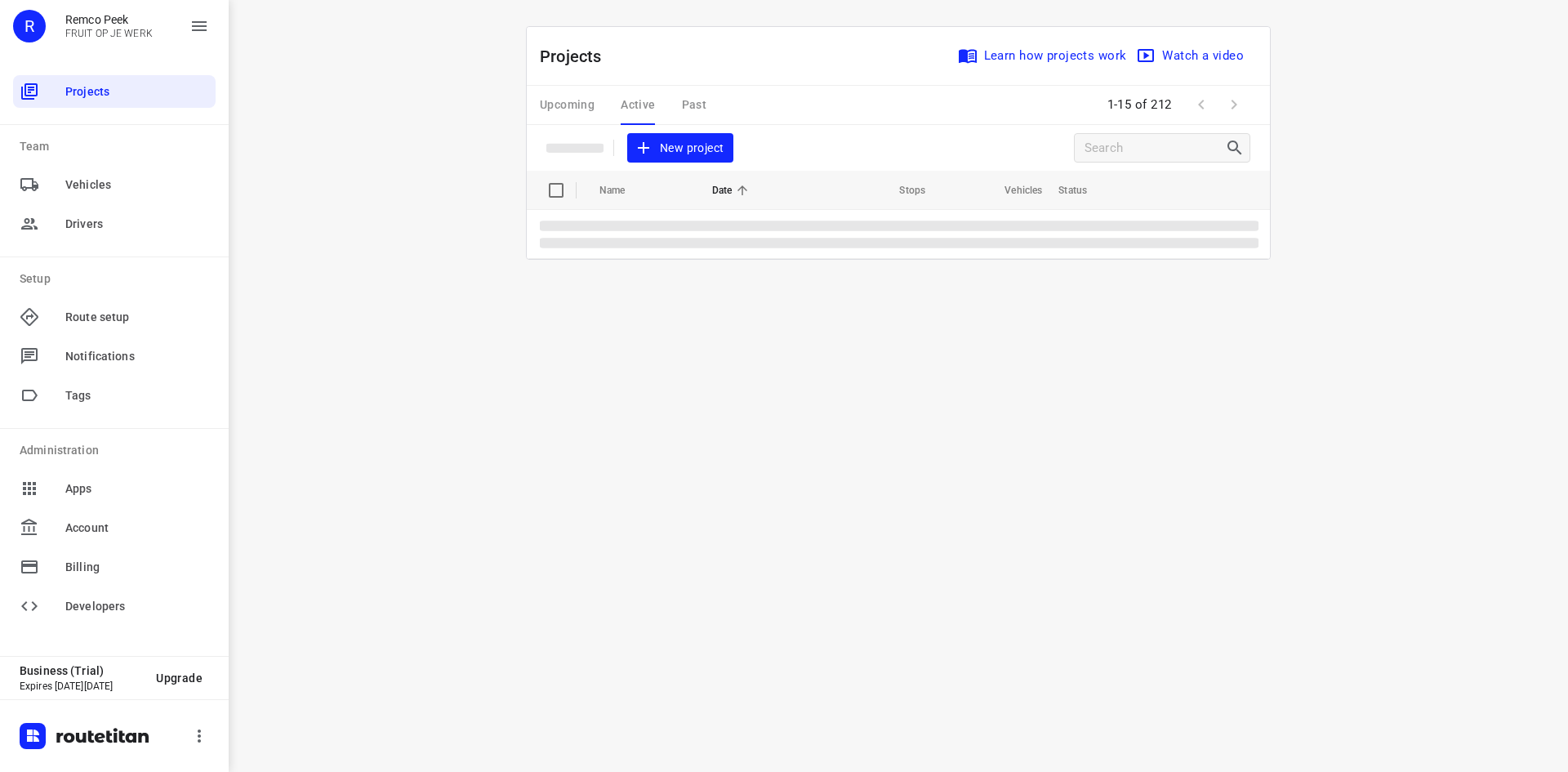
scroll to position [0, 0]
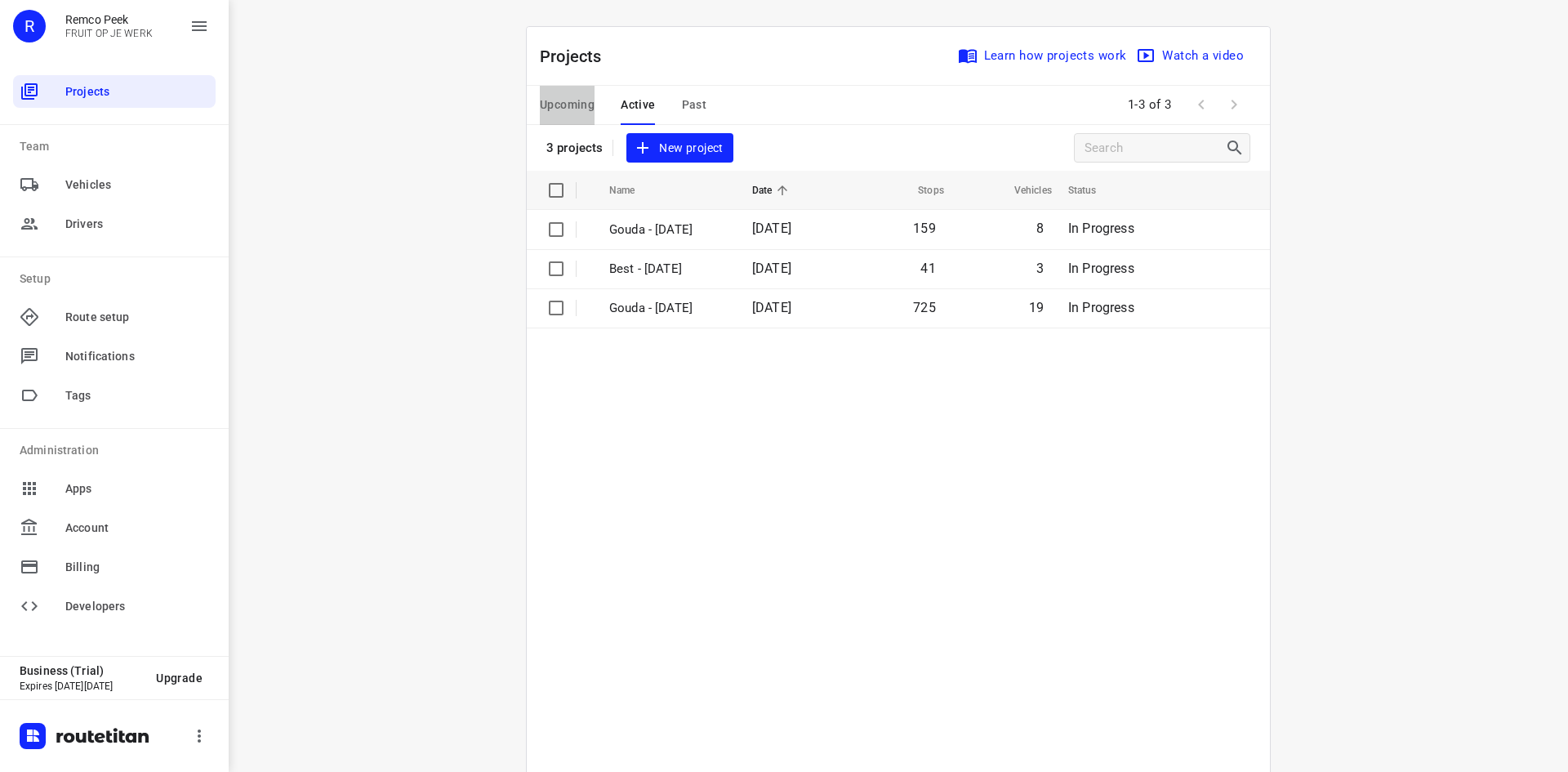
click at [569, 98] on span "Upcoming" at bounding box center [568, 105] width 55 height 20
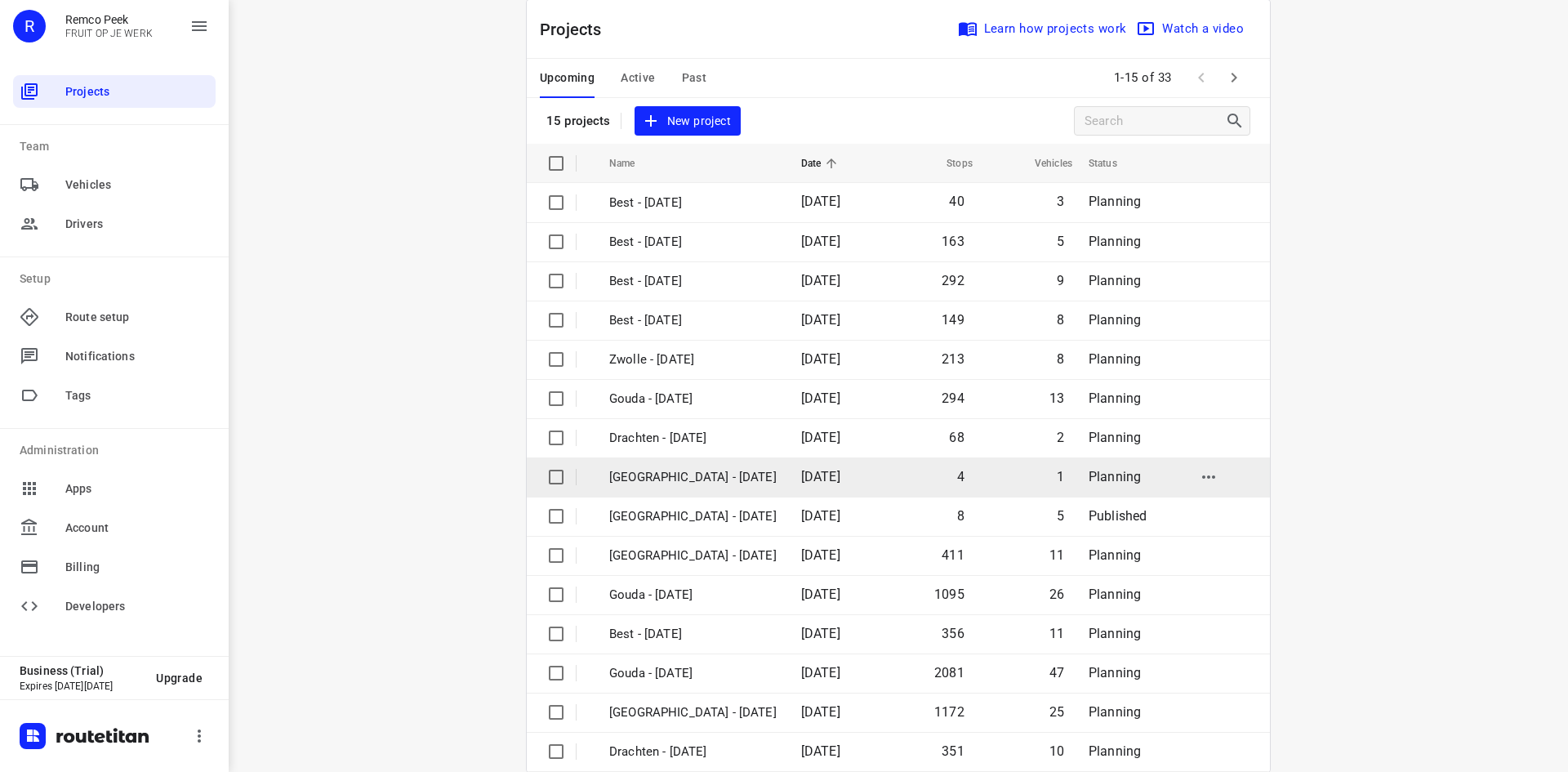
scroll to position [54, 0]
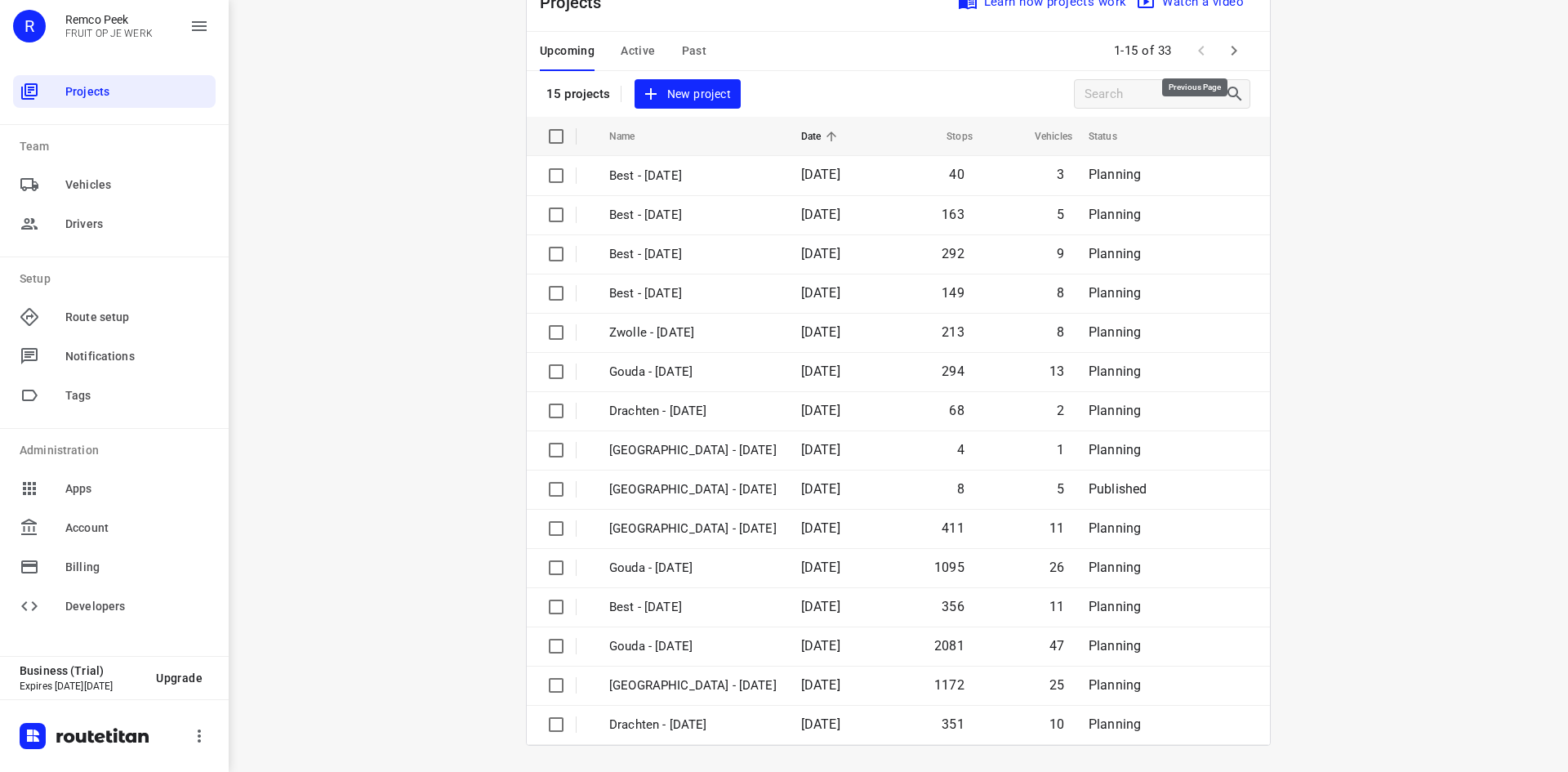
click at [1218, 54] on button "button" at bounding box center [1234, 51] width 33 height 33
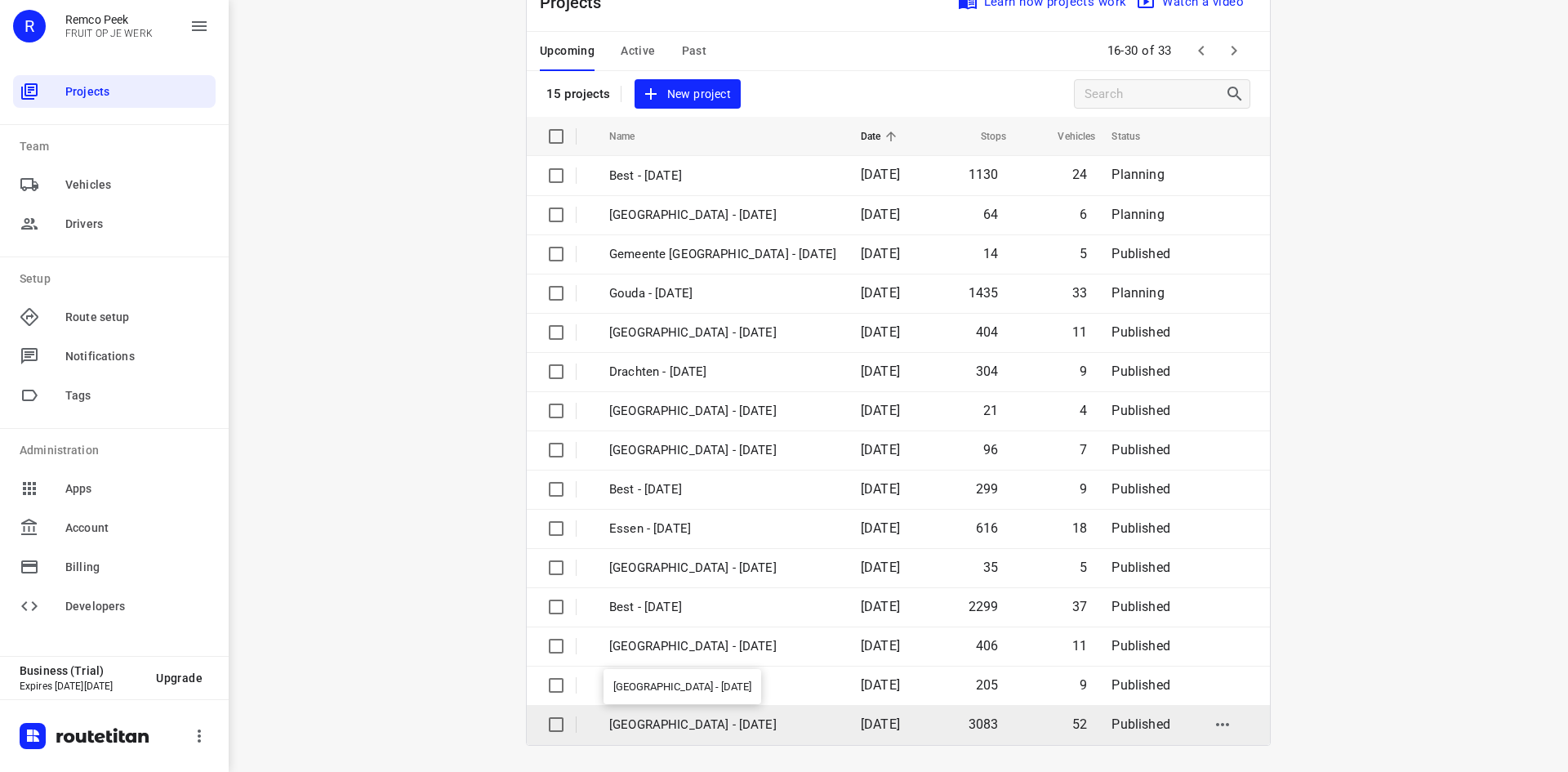
click at [673, 730] on p "[GEOGRAPHIC_DATA] - [DATE]" at bounding box center [723, 725] width 227 height 19
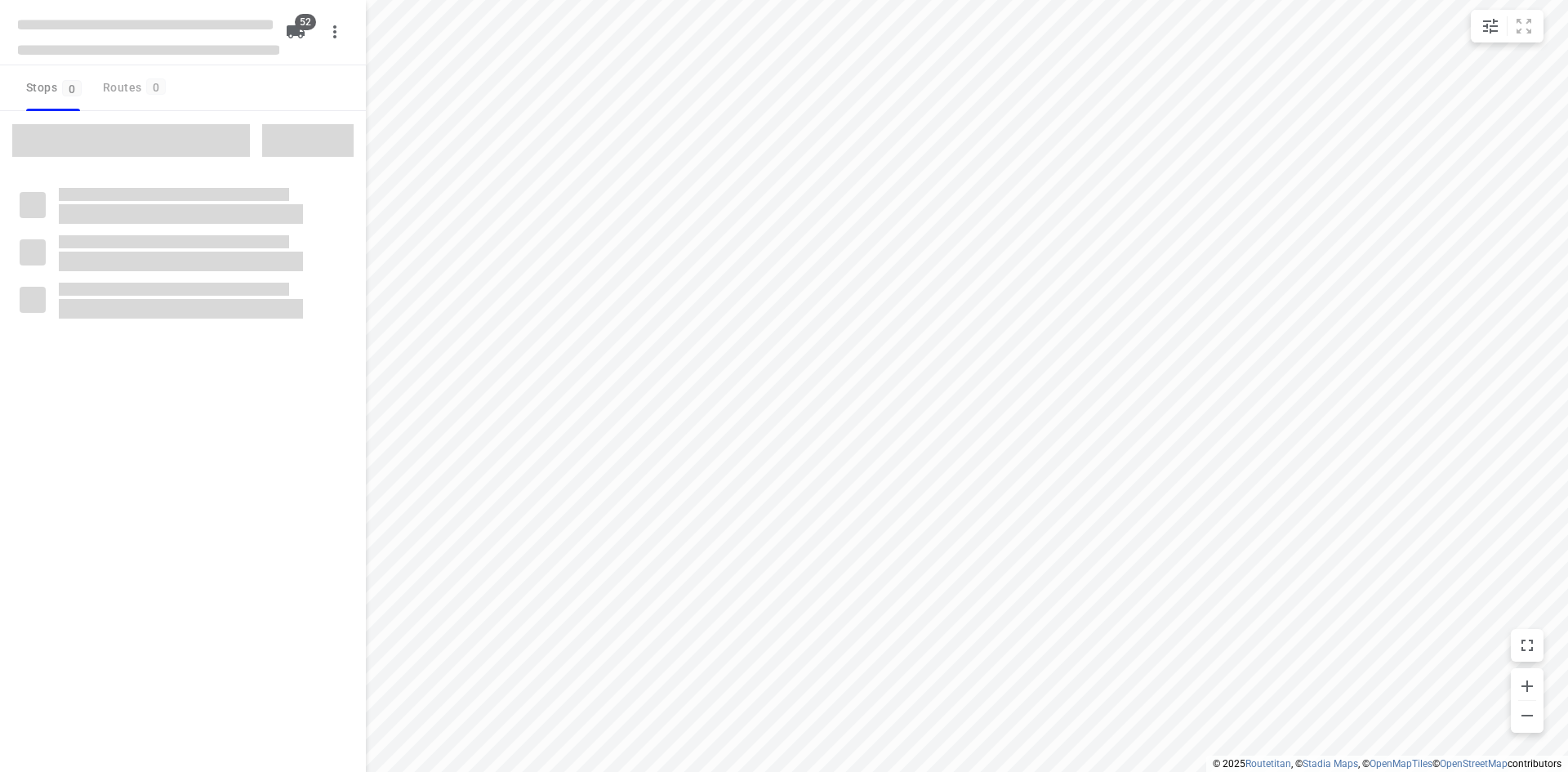
checkbox input "true"
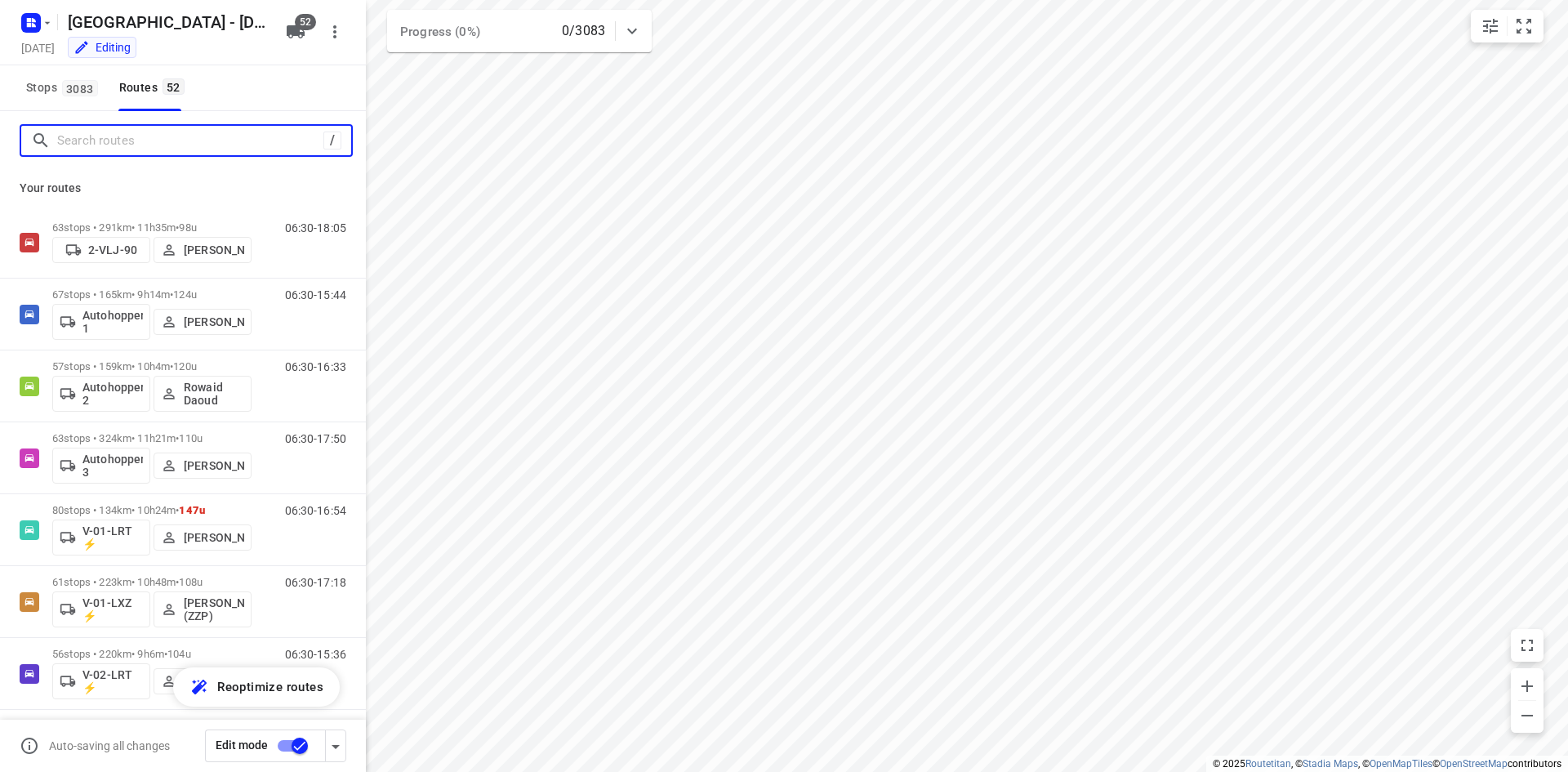
click at [174, 138] on input "Search routes" at bounding box center [190, 141] width 266 height 26
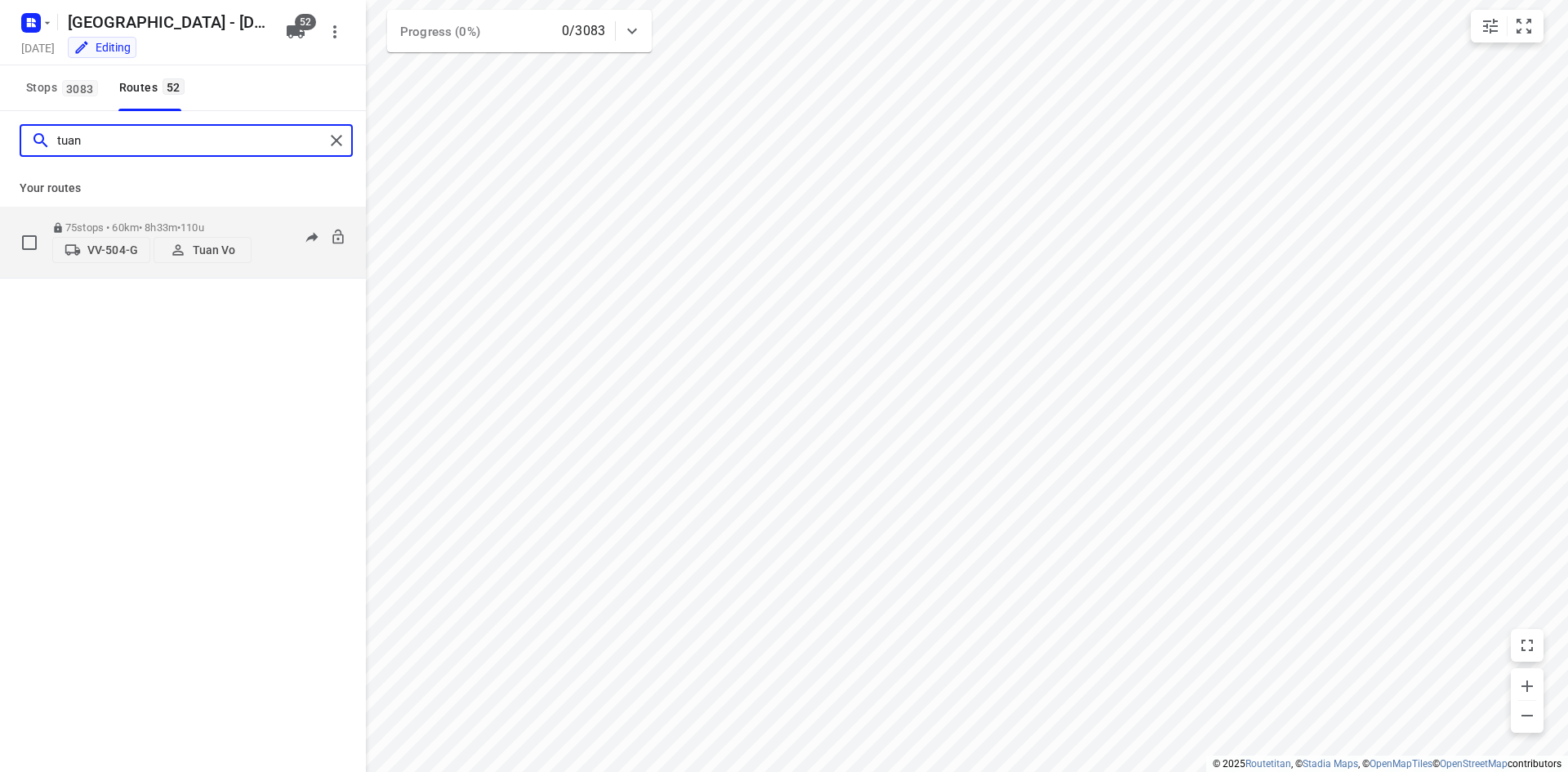
type input "tuan"
click at [276, 263] on div "06:30-15:02" at bounding box center [305, 247] width 82 height 50
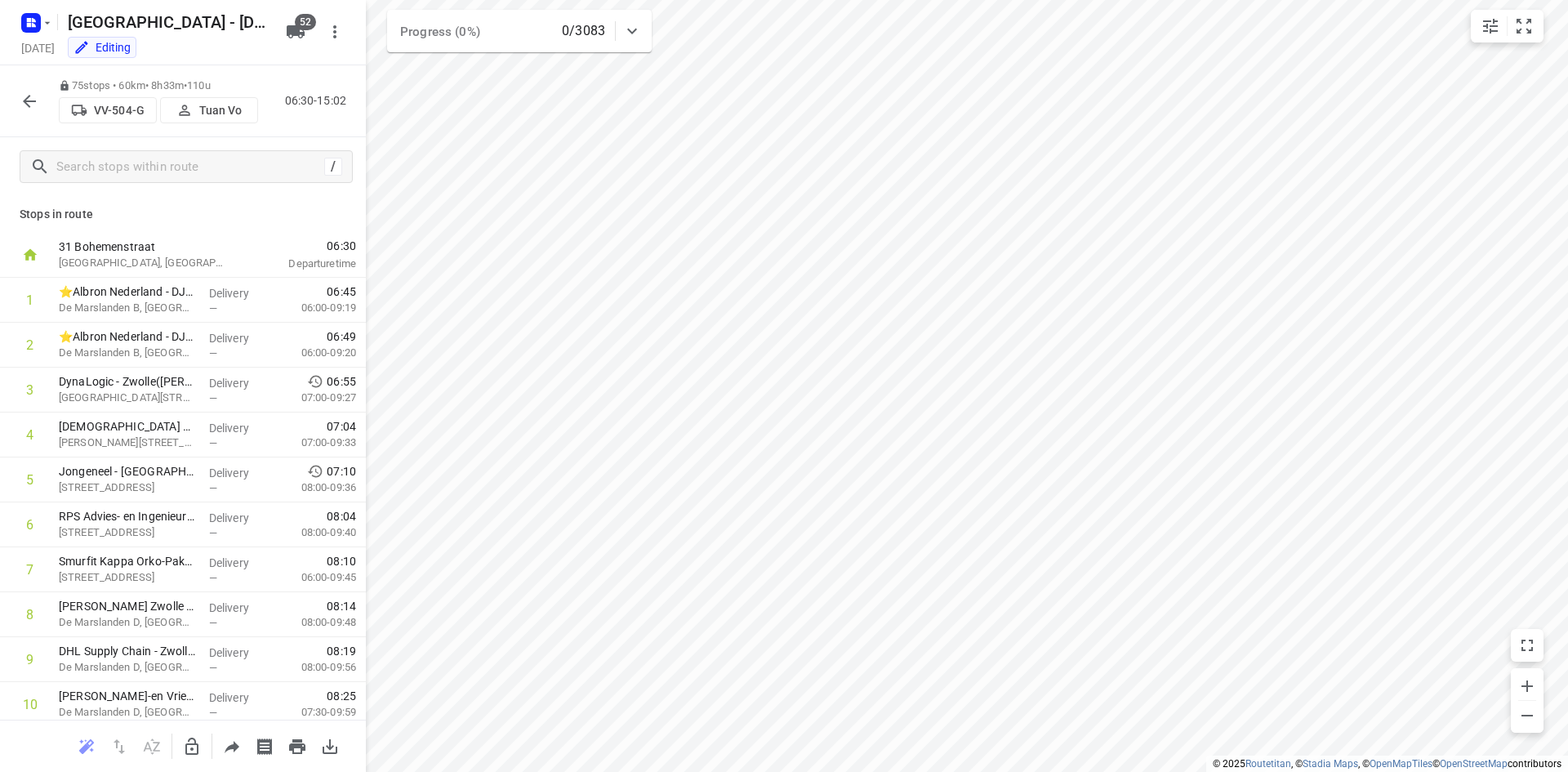
click at [309, 131] on div "75 stops • 60km • 8h33m • 110u VV-504-G Tuan Vo 06:30-15:02" at bounding box center [183, 101] width 366 height 72
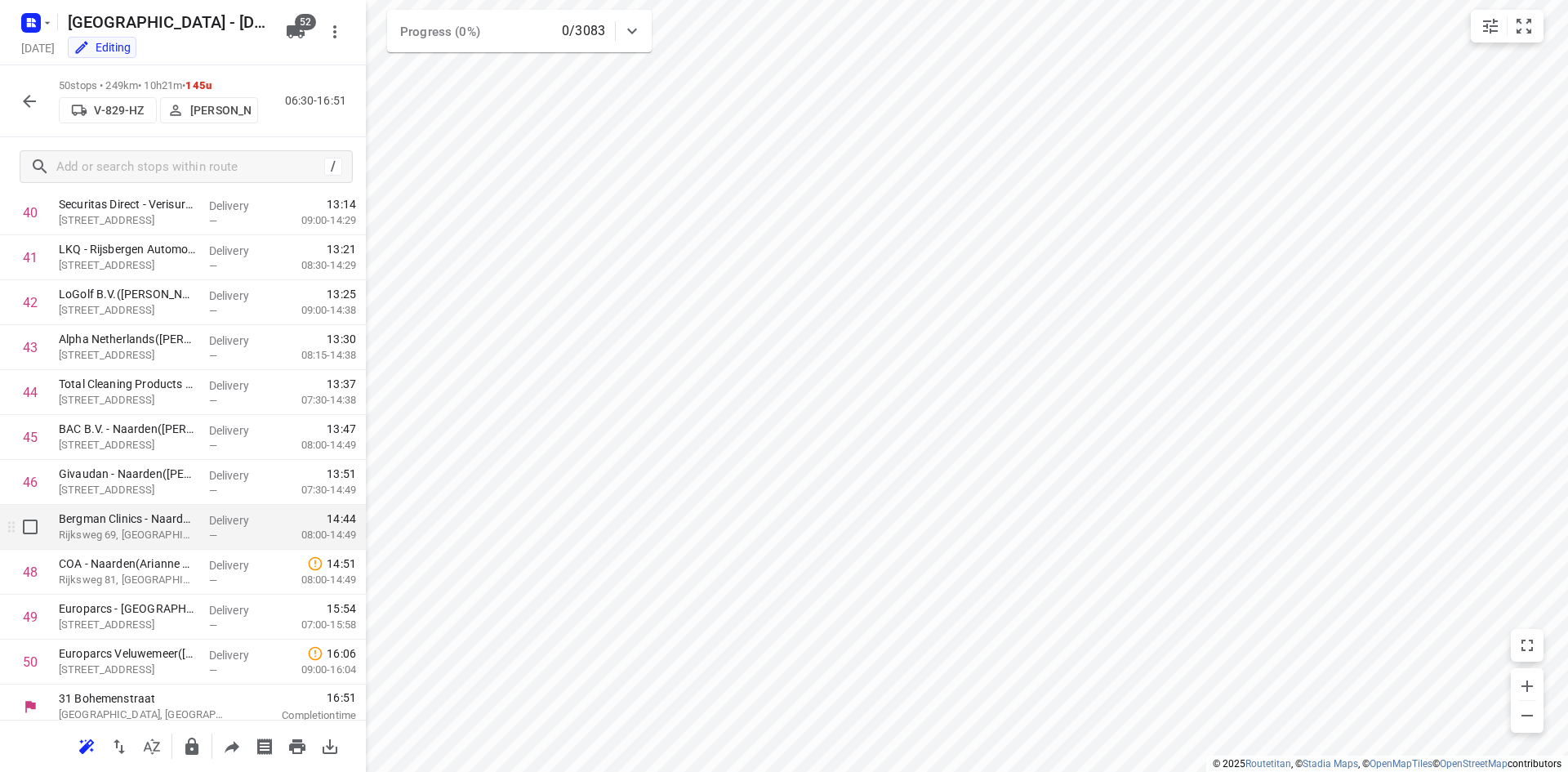
scroll to position [1850, 0]
